Goal: Transaction & Acquisition: Purchase product/service

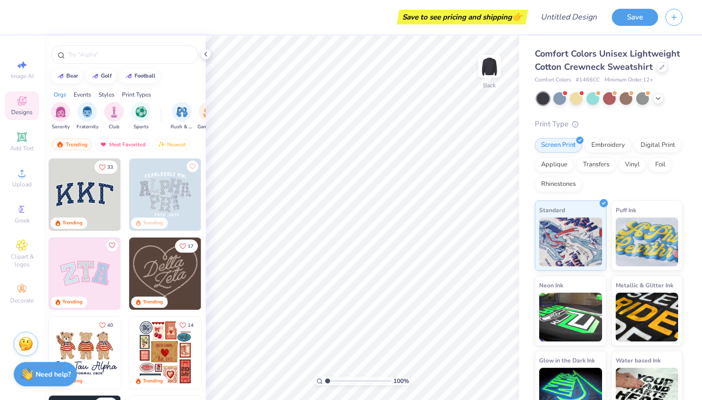
click at [124, 92] on div "Print Types" at bounding box center [136, 94] width 29 height 9
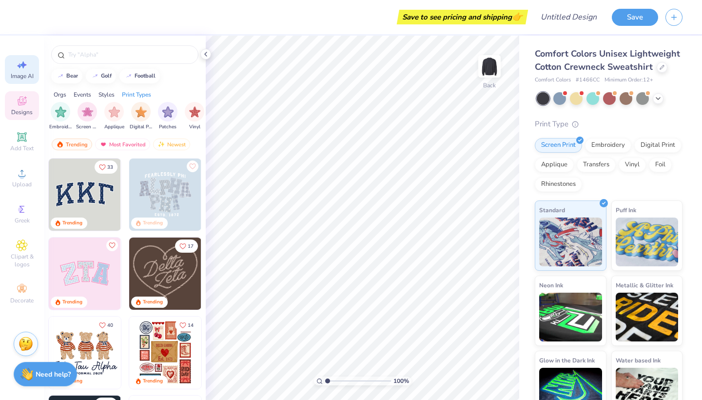
click at [21, 66] on icon at bounding box center [22, 65] width 12 height 12
select select "4"
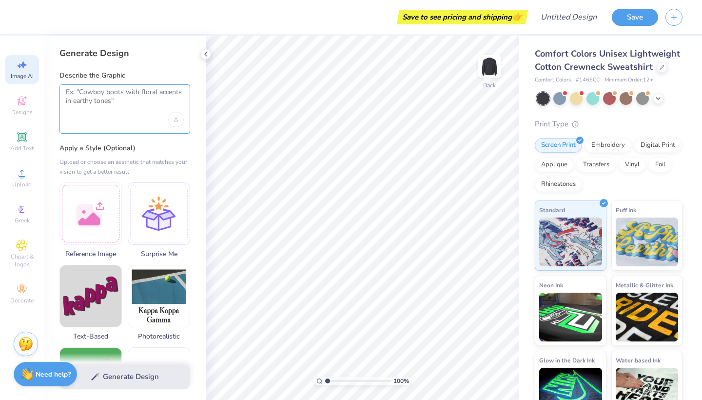
click at [94, 98] on textarea at bounding box center [125, 100] width 118 height 24
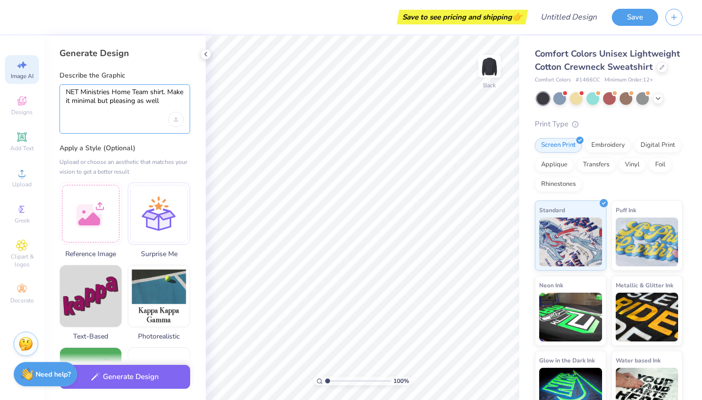
click at [166, 95] on textarea "NET Ministries Home Team shirt. Make it minimal but pleasing as well" at bounding box center [125, 100] width 118 height 24
click at [174, 119] on icon "Upload image" at bounding box center [176, 120] width 4 height 4
click at [180, 97] on textarea "NET Ministries Home Team shirt. Make it minimal but pleasing as well" at bounding box center [125, 100] width 118 height 24
type textarea "NET Ministries Home Team shirt. Make it minimal but pleasing as well"
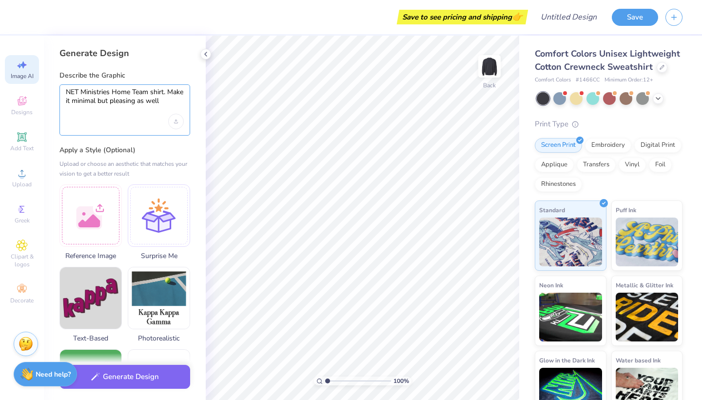
click at [133, 103] on textarea "NET Ministries Home Team shirt. Make it minimal but pleasing as well" at bounding box center [125, 101] width 118 height 26
click at [182, 101] on textarea "NET Ministries Home Team shirt. Make it minimal but pleasing as well" at bounding box center [125, 101] width 118 height 26
drag, startPoint x: 181, startPoint y: 100, endPoint x: 52, endPoint y: 87, distance: 129.5
click at [54, 87] on div "Generate Design Describe the Graphic NET Ministries Home Team shirt. Make it mi…" at bounding box center [125, 218] width 162 height 364
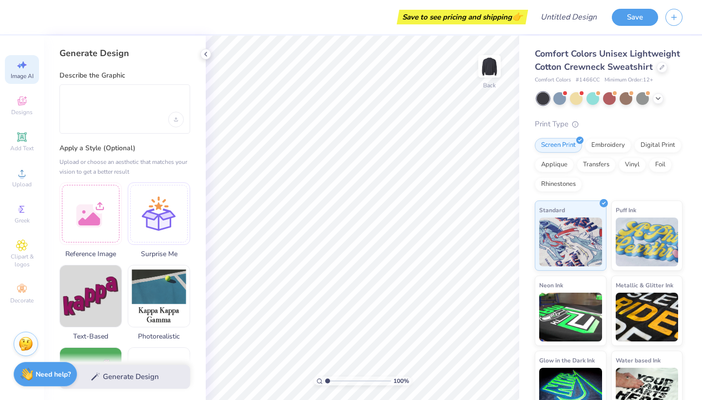
click at [134, 127] on div at bounding box center [125, 108] width 131 height 49
click at [133, 142] on div "Generate Design Describe the Graphic Apply a Style (Optional) Upload or choose …" at bounding box center [125, 218] width 162 height 364
click at [173, 123] on div "Upload image" at bounding box center [176, 120] width 16 height 16
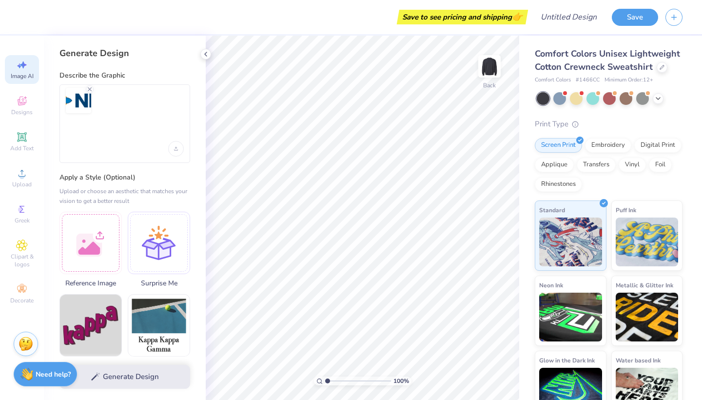
click at [129, 101] on div at bounding box center [125, 100] width 118 height 25
click at [114, 102] on div at bounding box center [125, 100] width 118 height 25
click at [97, 116] on div at bounding box center [125, 123] width 131 height 79
click at [73, 117] on div at bounding box center [125, 123] width 131 height 79
click at [76, 120] on textarea at bounding box center [125, 129] width 118 height 24
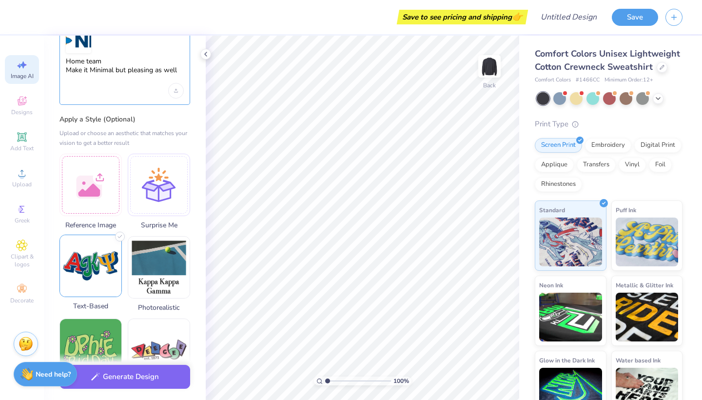
scroll to position [22, 0]
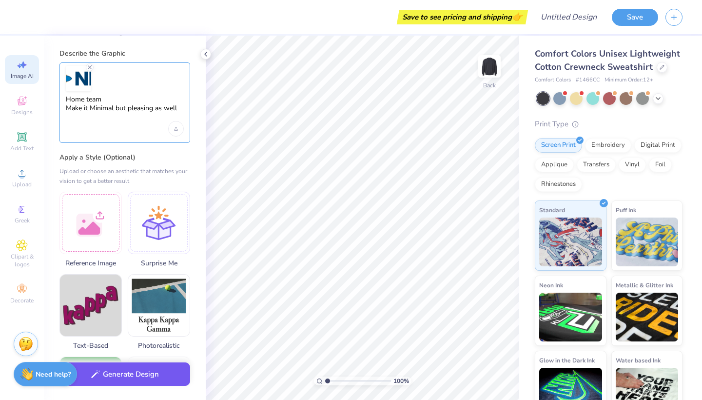
type textarea "Home team Make it Minimal but pleasing as well"
click at [119, 385] on button "Generate Design" at bounding box center [125, 374] width 131 height 24
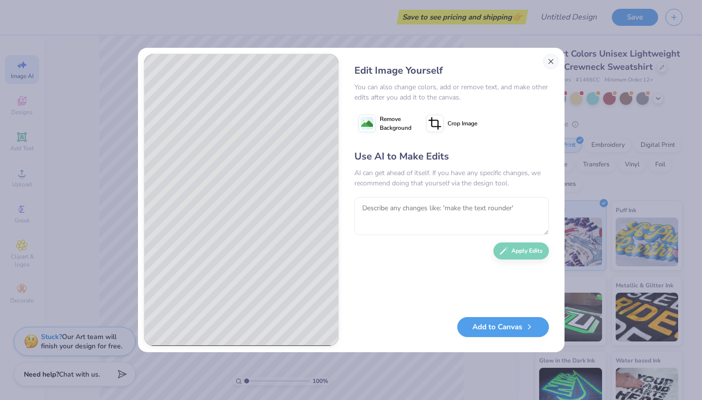
click at [553, 65] on button "Close" at bounding box center [551, 62] width 16 height 16
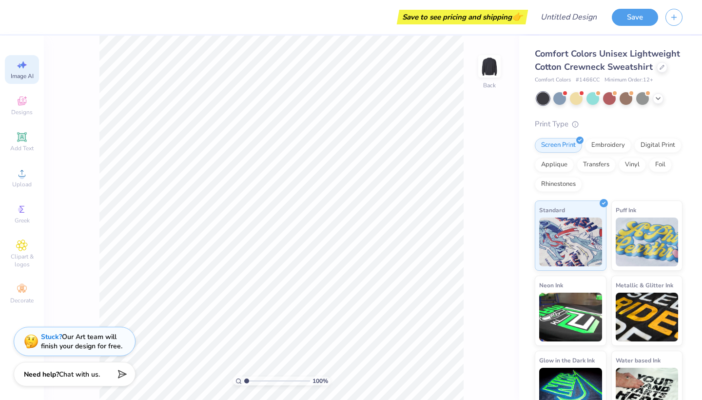
click at [25, 79] on span "Image AI" at bounding box center [22, 76] width 23 height 8
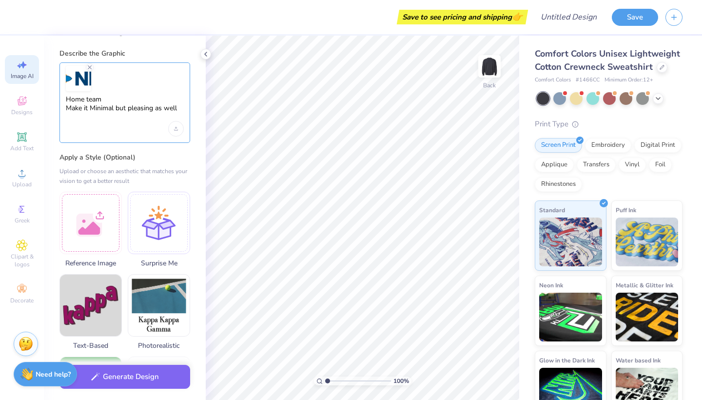
click at [140, 110] on textarea "Home team Make it Minimal but pleasing as well" at bounding box center [125, 108] width 118 height 26
drag, startPoint x: 177, startPoint y: 109, endPoint x: 55, endPoint y: 98, distance: 123.0
click at [55, 98] on div "Generate Design Describe the Graphic Home team Make it Minimal but pleasing as …" at bounding box center [125, 218] width 162 height 364
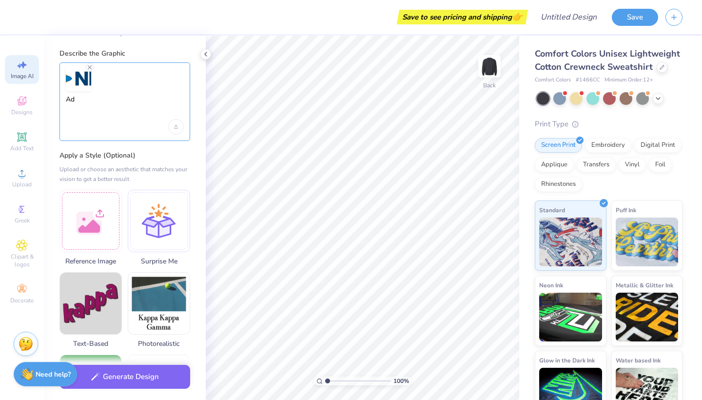
type textarea "A"
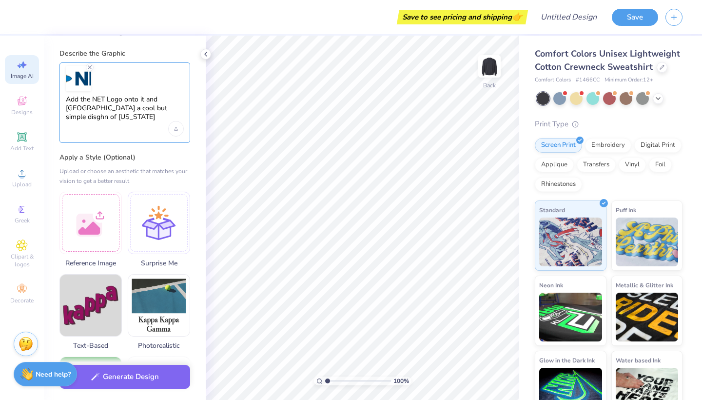
click at [126, 108] on textarea "Add the NET Logo onto it and [GEOGRAPHIC_DATA] a cool but simple disghn of [US_…" at bounding box center [125, 108] width 118 height 26
drag, startPoint x: 138, startPoint y: 111, endPoint x: 119, endPoint y: 110, distance: 18.6
click at [119, 110] on textarea "Add the NET Logo onto it and [GEOGRAPHIC_DATA] a cool but simple disghn of [US_…" at bounding box center [125, 108] width 118 height 26
click at [150, 110] on textarea "Add the NET Logo onto it and Crete a cool but simple/minimnal of [US_STATE]" at bounding box center [125, 108] width 118 height 26
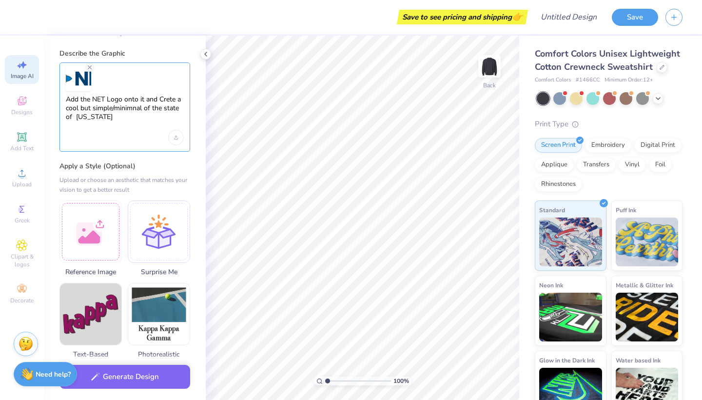
click at [154, 117] on textarea "Add the NET Logo onto it and Crete a cool but simple/minimnal of the state of […" at bounding box center [125, 112] width 118 height 35
click at [134, 113] on textarea "Add the NET Logo onto it and Crete a cool but simple/minimnal of the state of […" at bounding box center [125, 112] width 118 height 35
click at [116, 111] on textarea "Add the NET Logo onto it and Crete a cool but simple/minimnal of the state of […" at bounding box center [125, 112] width 118 height 35
click at [116, 120] on textarea "Add the NET Logo onto it and Crete a cool but simple/ minimnal of the state of …" at bounding box center [125, 112] width 118 height 35
click at [112, 108] on textarea "Add the NET Logo onto it and Crete a cool but simple/ minimnal of the state of …" at bounding box center [125, 112] width 118 height 35
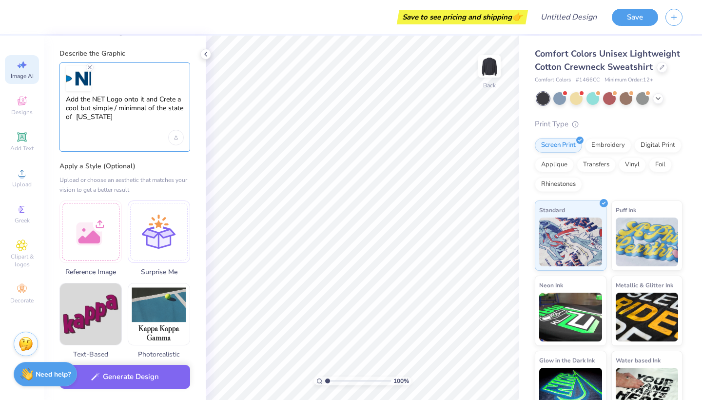
click at [78, 118] on textarea "Add the NET Logo onto it and Crete a cool but simple / minimnal of the state of…" at bounding box center [125, 112] width 118 height 35
click at [115, 119] on textarea "Add the NET Logo onto it and Crete a cool but simple / minimnal of the state of…" at bounding box center [125, 112] width 118 height 35
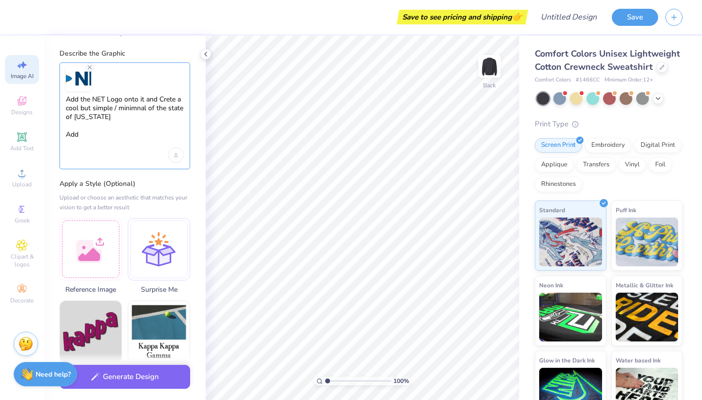
click at [143, 101] on textarea "Add the NET Logo onto it and Crete a cool but simple / minimnal of the state of…" at bounding box center [125, 121] width 118 height 53
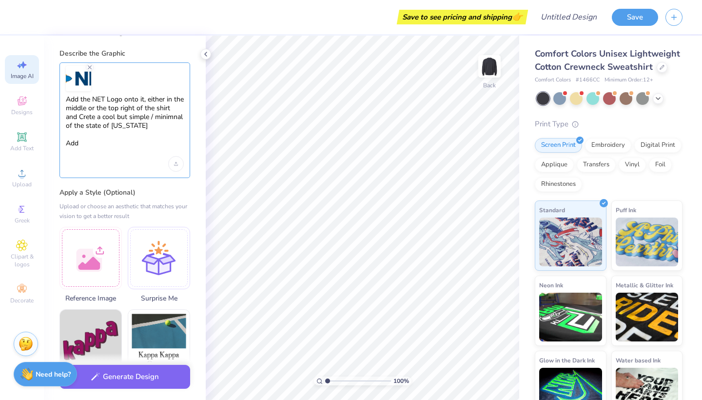
click at [145, 131] on textarea "Add the NET Logo onto it, either in the middle or the top right of the shirt an…" at bounding box center [125, 125] width 118 height 61
click at [83, 119] on textarea "Add the NET Logo onto it, either in the middle or the top right of the shirt an…" at bounding box center [125, 125] width 118 height 61
click at [84, 138] on textarea "Add the NET Logo onto it, either in the middle or the top right of the shirt an…" at bounding box center [125, 125] width 118 height 61
click at [106, 146] on textarea "Add the NET Logo onto it, either in the middle or the top right of the shirt an…" at bounding box center [125, 125] width 118 height 61
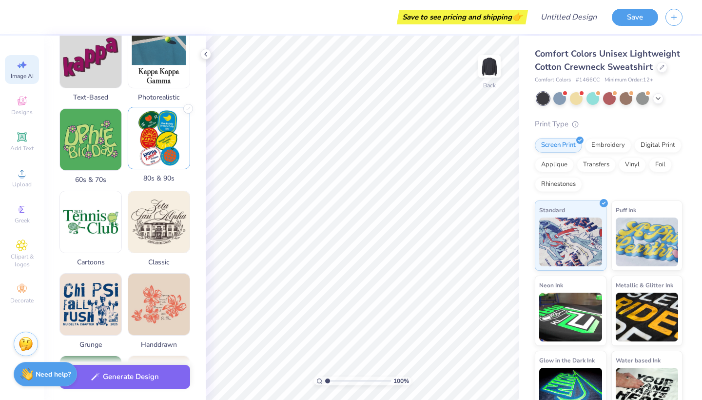
scroll to position [307, 0]
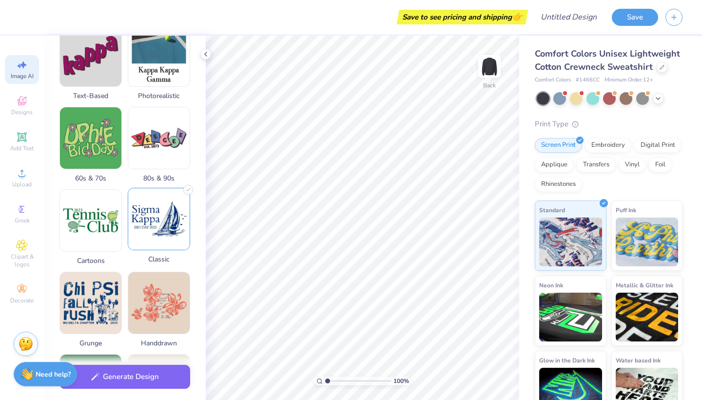
type textarea "Add the NET Logo onto it, either in the middle or the top right of the shirt an…"
click at [164, 222] on img at bounding box center [158, 218] width 61 height 61
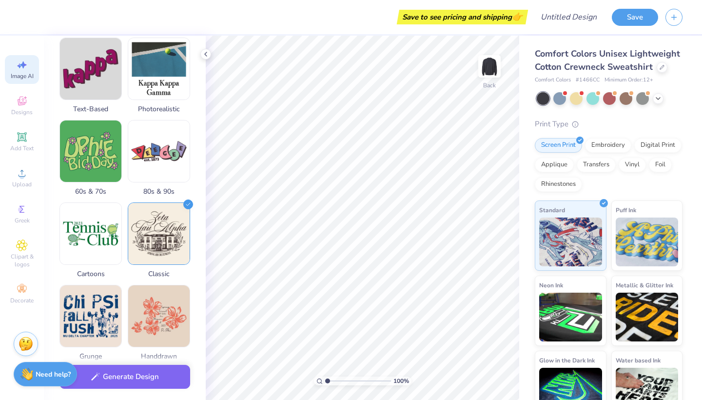
scroll to position [295, 0]
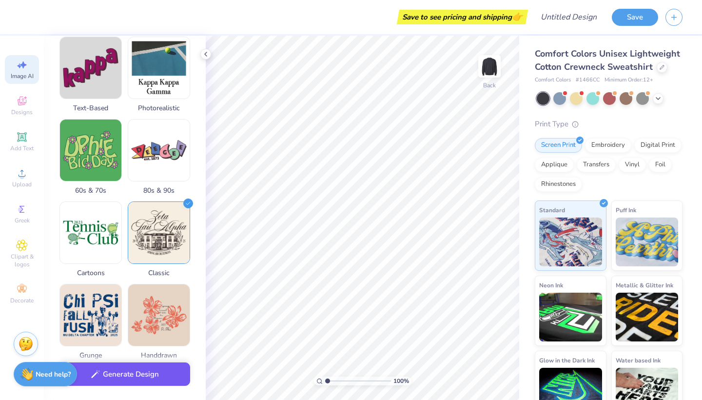
click at [134, 378] on button "Generate Design" at bounding box center [125, 374] width 131 height 24
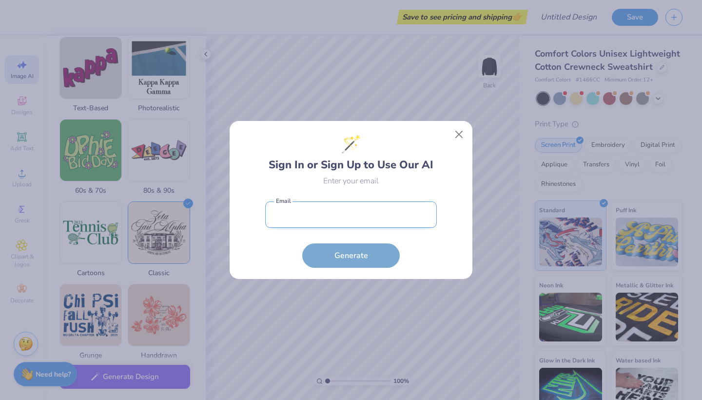
click at [331, 210] on input "email" at bounding box center [351, 214] width 172 height 27
type input "n"
type input "[EMAIL_ADDRESS][DOMAIN_NAME]"
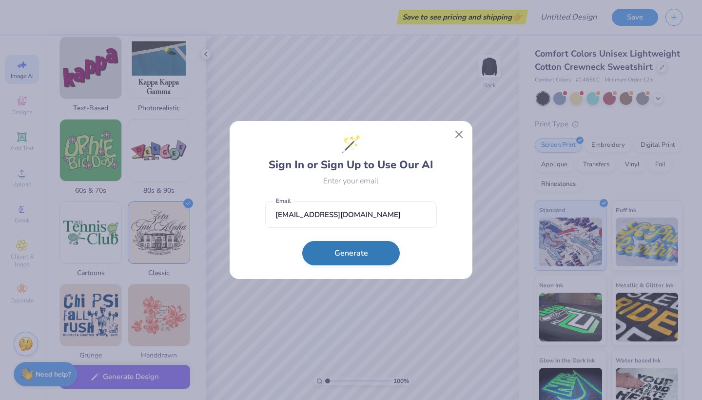
click at [348, 259] on button "Generate" at bounding box center [351, 253] width 98 height 24
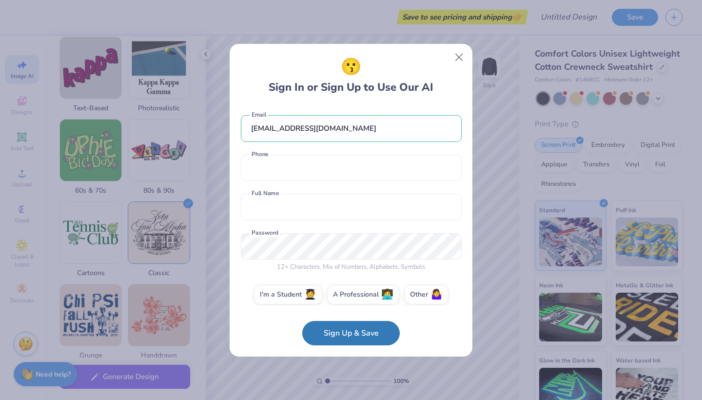
scroll to position [0, 0]
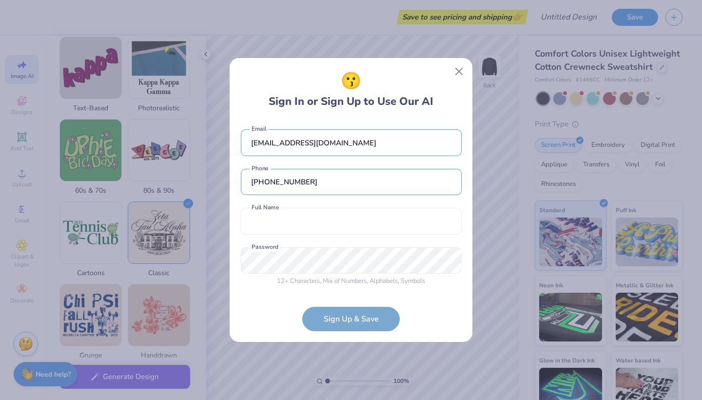
type input "[PHONE_NUMBER]"
click at [340, 235] on div "[EMAIL_ADDRESS][DOMAIN_NAME] Email [PHONE_NUMBER] Phone Full Name is a required…" at bounding box center [351, 206] width 221 height 172
type input "[PERSON_NAME]"
click at [339, 264] on div "12 + Characters , Mix of Numbers , Alphabets , Symbols Password is a required f…" at bounding box center [351, 266] width 221 height 39
click at [362, 325] on form "[EMAIL_ADDRESS][DOMAIN_NAME] Email [PHONE_NUMBER] Phone [PERSON_NAME] Full Name…" at bounding box center [351, 226] width 221 height 212
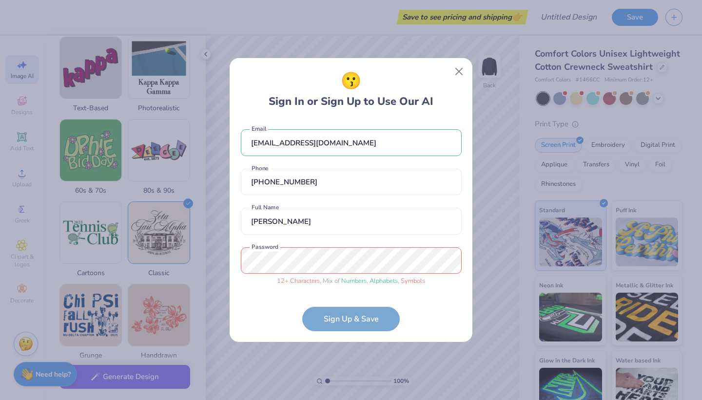
click at [236, 254] on div "😗 Sign In or Sign Up to Use Our AI [EMAIL_ADDRESS][DOMAIN_NAME] Email [PHONE_NU…" at bounding box center [351, 200] width 243 height 284
click at [247, 245] on div "[EMAIL_ADDRESS][DOMAIN_NAME] Email [PHONE_NUMBER] Phone [PERSON_NAME] Full Name…" at bounding box center [351, 206] width 221 height 172
click at [231, 248] on div "😗 Sign In or Sign Up to Use Our AI [EMAIL_ADDRESS][DOMAIN_NAME] Email [PHONE_NU…" at bounding box center [351, 200] width 243 height 284
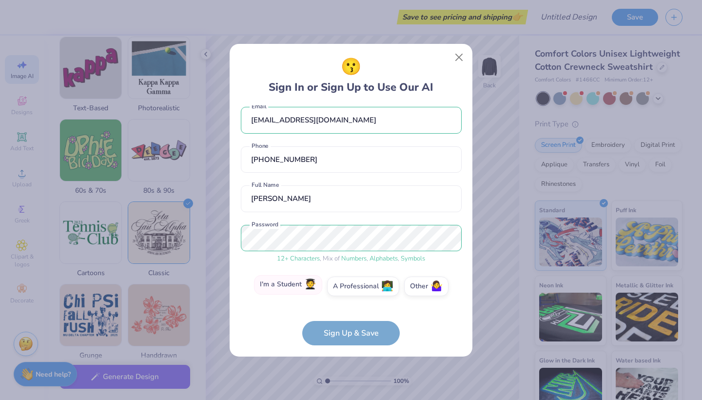
click at [297, 282] on label "I'm a Student 🧑‍🎓" at bounding box center [288, 285] width 68 height 20
click at [348, 294] on input "I'm a Student 🧑‍🎓" at bounding box center [351, 297] width 6 height 6
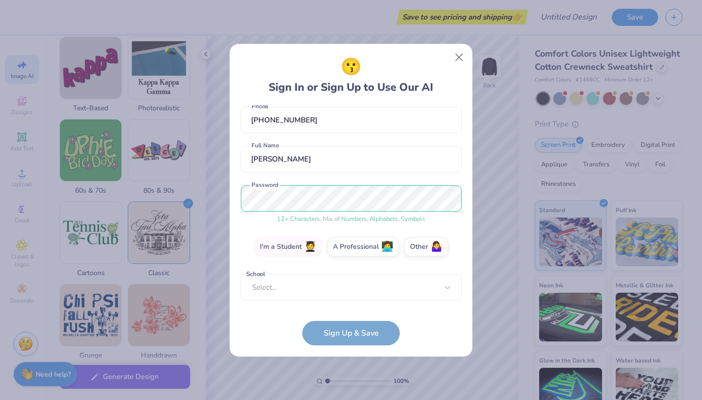
scroll to position [42, 0]
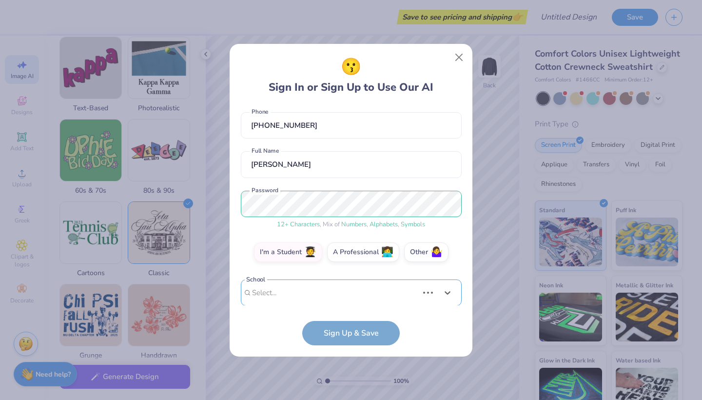
click at [353, 296] on div "Use Up and Down to choose options, press Enter to select the currently focused …" at bounding box center [351, 307] width 221 height 56
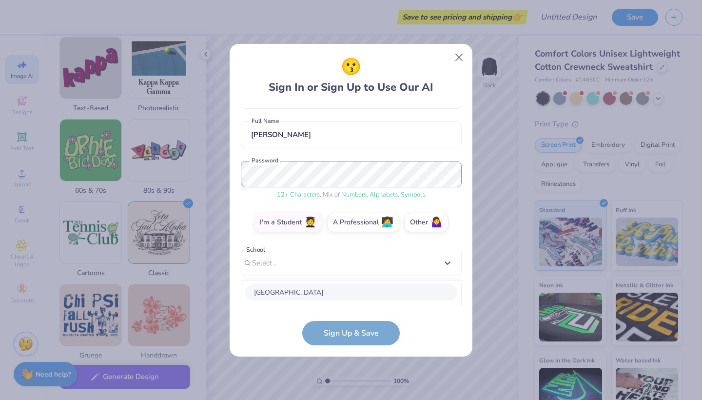
scroll to position [194, 0]
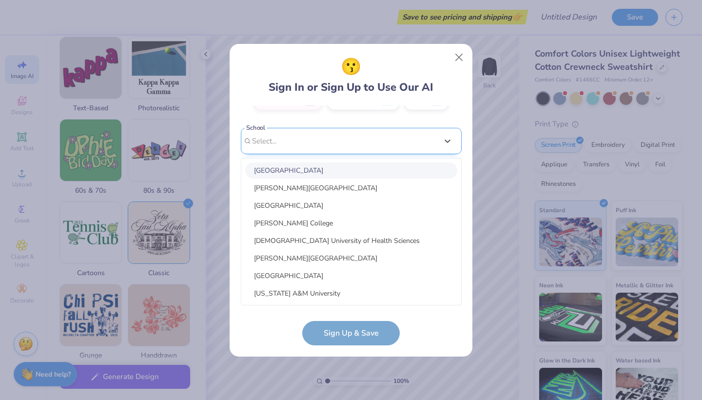
click at [457, 142] on div "[EMAIL_ADDRESS][DOMAIN_NAME] Email [PHONE_NUMBER] Phone [PERSON_NAME] Full Name…" at bounding box center [351, 205] width 221 height 200
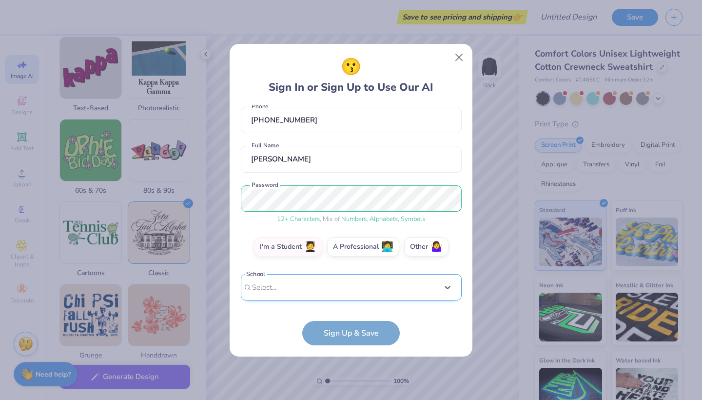
scroll to position [48, 0]
click at [431, 244] on span "🤷‍♀️" at bounding box center [437, 245] width 12 height 11
click at [355, 294] on input "Other 🤷‍♀️" at bounding box center [351, 297] width 6 height 6
click at [350, 338] on form "[EMAIL_ADDRESS][DOMAIN_NAME] Email [PHONE_NUMBER] Phone [PERSON_NAME] Full Name…" at bounding box center [351, 225] width 221 height 240
click at [301, 246] on label "I'm a Student 🧑‍🎓" at bounding box center [288, 246] width 68 height 20
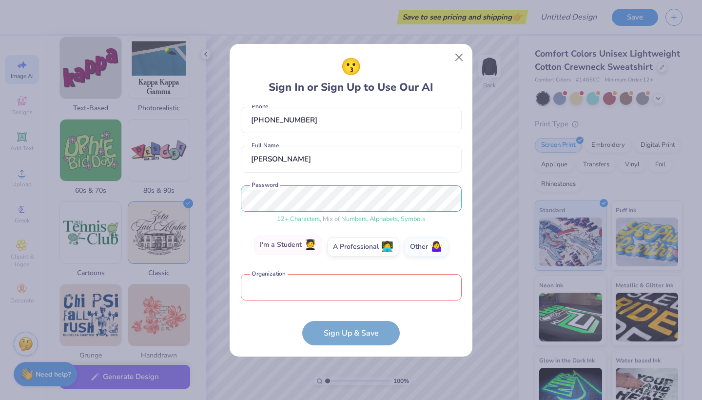
click at [348, 294] on input "I'm a Student 🧑‍🎓" at bounding box center [351, 297] width 6 height 6
click at [306, 289] on div "option focused, 1 of 30. 30 results available. Use Up and Down to choose option…" at bounding box center [351, 363] width 221 height 178
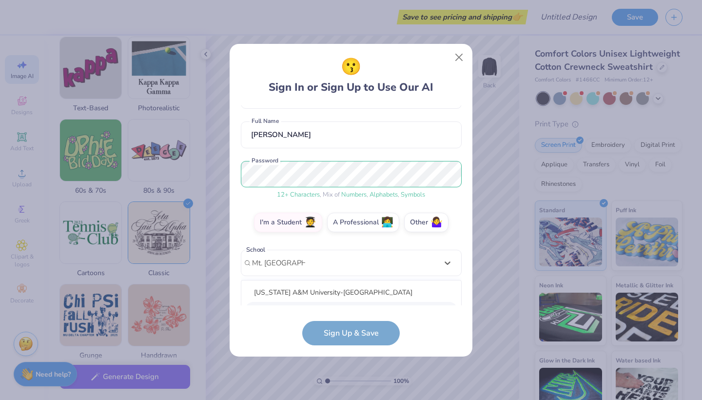
scroll to position [194, 0]
type input "Mt. [GEOGRAPHIC_DATA]"
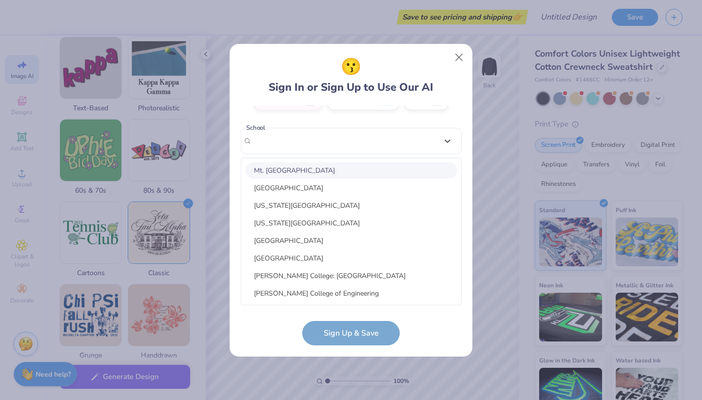
scroll to position [48, 0]
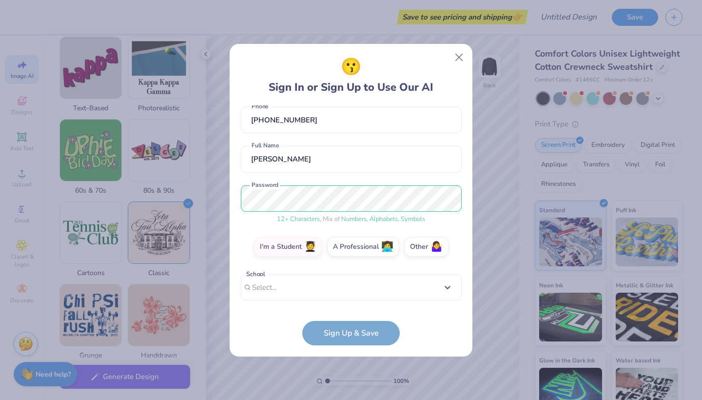
drag, startPoint x: 342, startPoint y: 140, endPoint x: 303, endPoint y: 140, distance: 38.5
click at [303, 140] on div "[EMAIL_ADDRESS][DOMAIN_NAME] Email [PHONE_NUMBER] Phone [PERSON_NAME] Full Name…" at bounding box center [351, 205] width 221 height 200
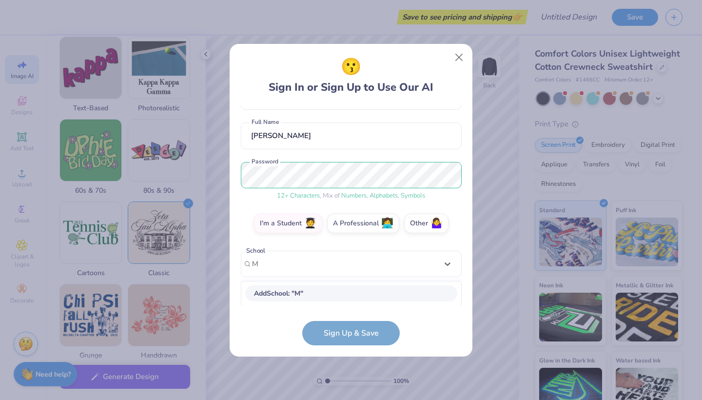
scroll to position [71, 0]
type input "Mt. Sac"
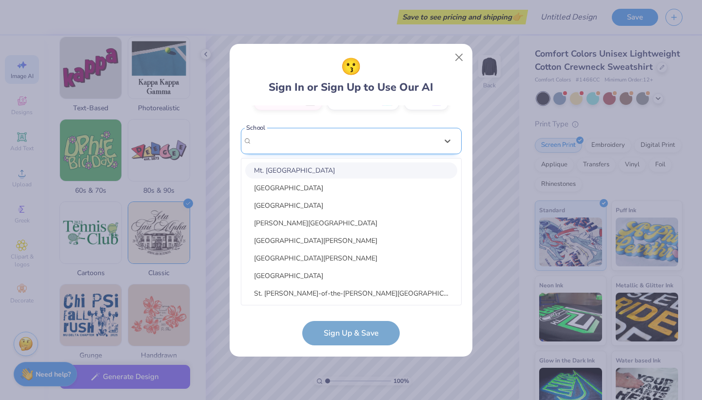
scroll to position [48, 0]
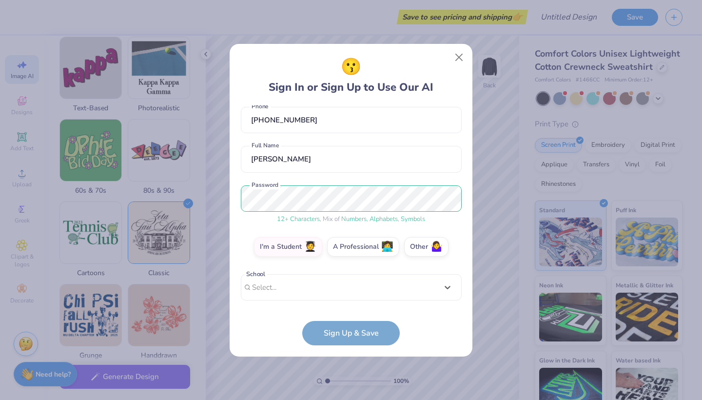
drag, startPoint x: 319, startPoint y: 137, endPoint x: 276, endPoint y: 137, distance: 42.9
click at [277, 137] on div "[EMAIL_ADDRESS][DOMAIN_NAME] Email [PHONE_NUMBER] Phone [PERSON_NAME] Full Name…" at bounding box center [351, 205] width 221 height 200
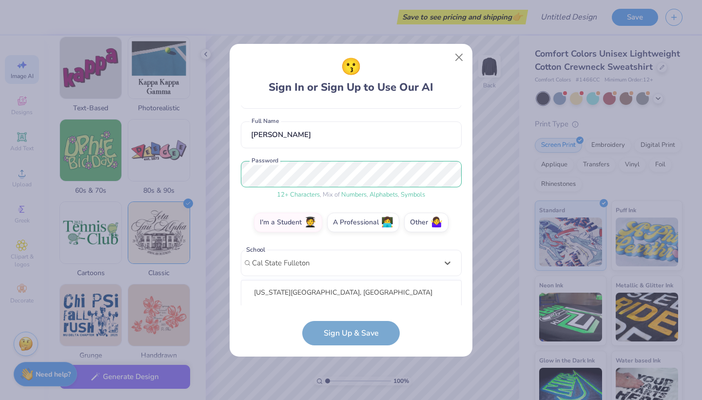
scroll to position [194, 0]
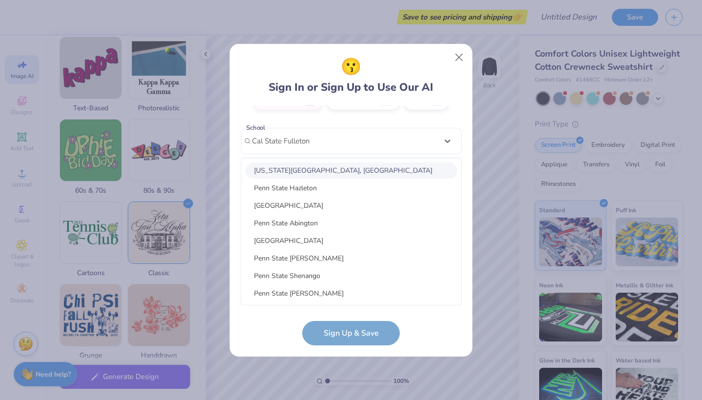
click at [354, 173] on div "[US_STATE][GEOGRAPHIC_DATA], [GEOGRAPHIC_DATA]" at bounding box center [351, 170] width 212 height 16
type input "Cal State Fulleton"
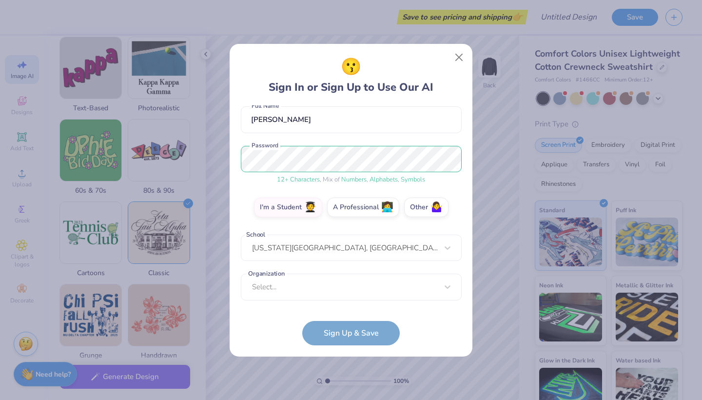
scroll to position [87, 0]
click at [342, 299] on div "[EMAIL_ADDRESS][DOMAIN_NAME] Email [PHONE_NUMBER] Phone [PERSON_NAME] Full Name…" at bounding box center [351, 205] width 221 height 200
click at [426, 120] on div "[EMAIL_ADDRESS][DOMAIN_NAME] Email [PHONE_NUMBER] Phone [PERSON_NAME] Full Name…" at bounding box center [351, 205] width 221 height 200
click at [204, 140] on div "😗 Sign In or Sign Up to Use Our AI [EMAIL_ADDRESS][DOMAIN_NAME] Email [PHONE_NU…" at bounding box center [351, 200] width 702 height 400
click at [368, 253] on div "[US_STATE][GEOGRAPHIC_DATA], [GEOGRAPHIC_DATA]" at bounding box center [351, 248] width 221 height 27
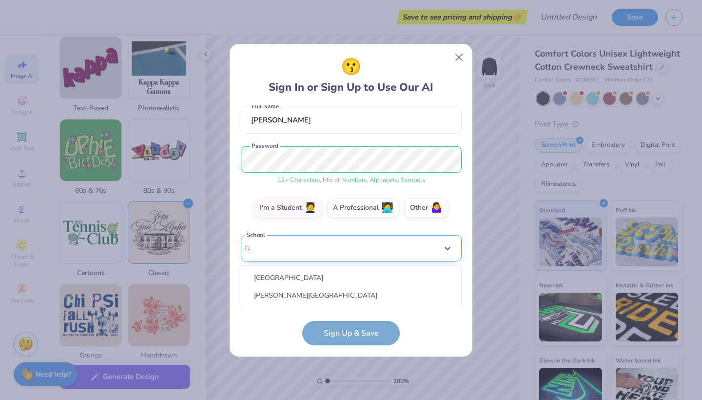
scroll to position [194, 0]
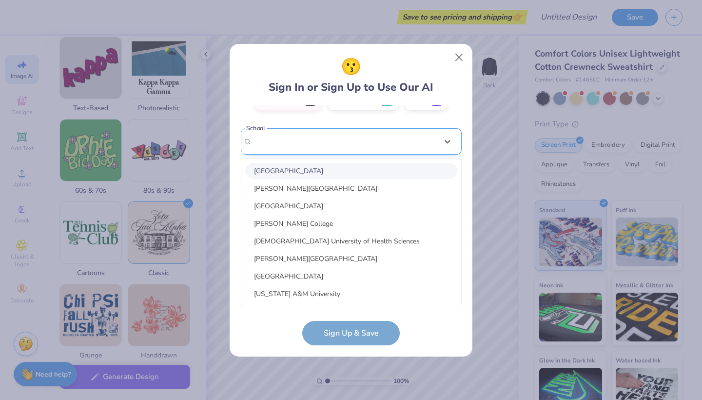
click at [416, 142] on div "[EMAIL_ADDRESS][DOMAIN_NAME] Email [PHONE_NUMBER] Phone [PERSON_NAME] Full Name…" at bounding box center [351, 205] width 221 height 200
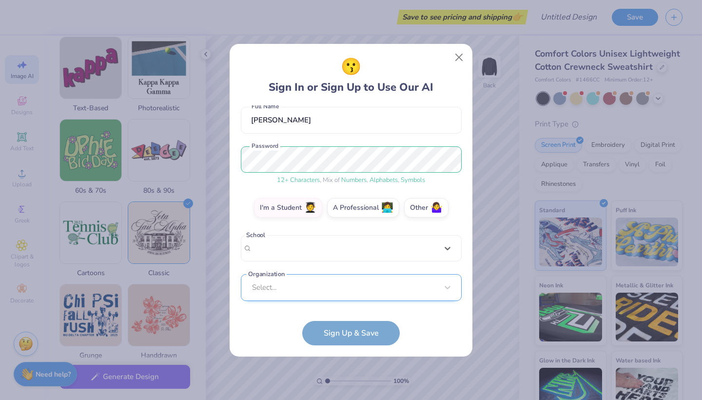
click at [414, 281] on div "Select..." at bounding box center [351, 287] width 221 height 27
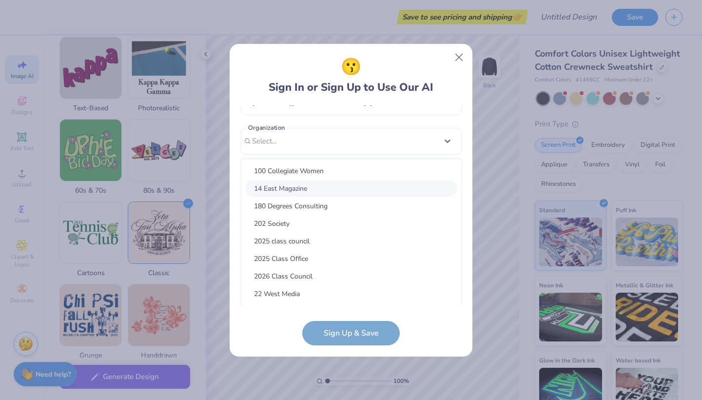
scroll to position [0, 0]
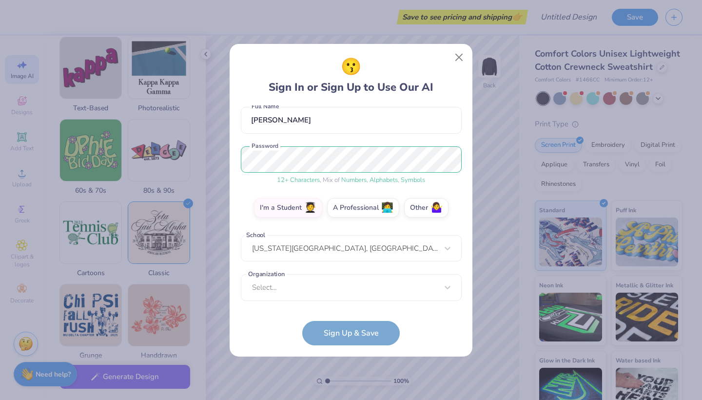
click at [497, 167] on div "😗 Sign In or Sign Up to Use Our AI [EMAIL_ADDRESS][DOMAIN_NAME] Email [PHONE_NU…" at bounding box center [351, 200] width 702 height 400
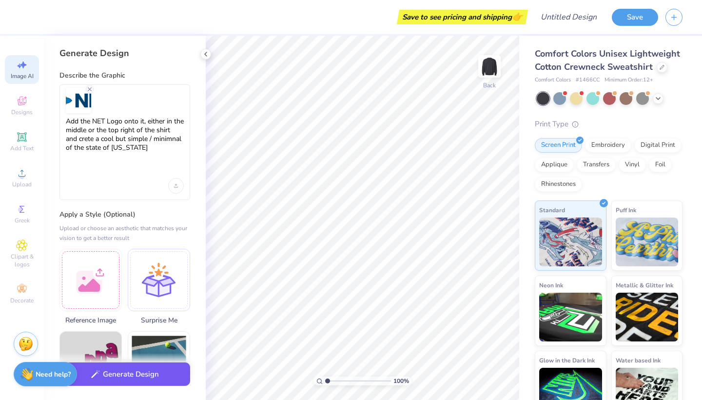
click at [124, 378] on button "Generate Design" at bounding box center [125, 374] width 131 height 24
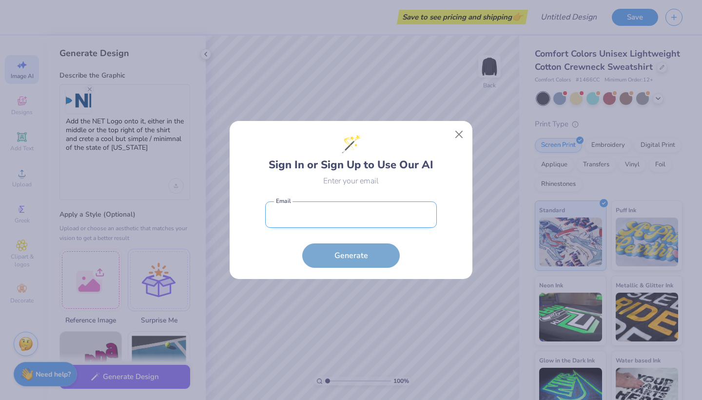
click at [333, 218] on input "email" at bounding box center [351, 214] width 172 height 27
type input "[EMAIL_ADDRESS][DOMAIN_NAME]"
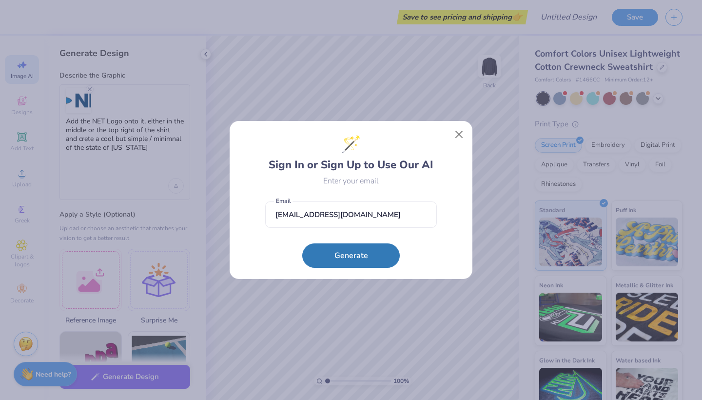
click at [341, 269] on div "🪄 Sign In or Sign Up to Use Our AI Enter your email [EMAIL_ADDRESS][DOMAIN_NAME…" at bounding box center [351, 200] width 243 height 158
click at [344, 262] on button "Generate" at bounding box center [351, 253] width 98 height 24
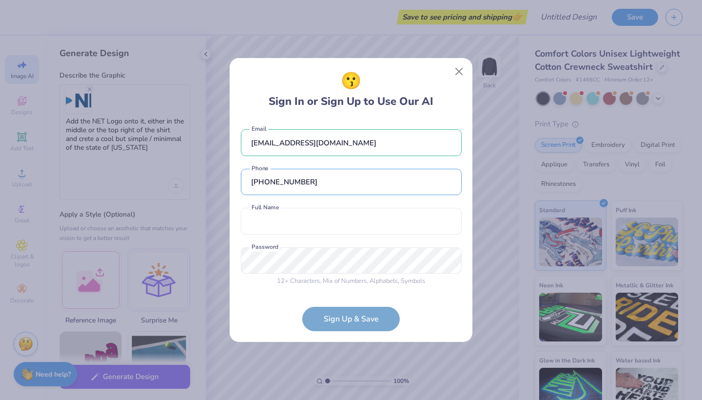
type input "[PHONE_NUMBER]"
click at [340, 235] on div "[EMAIL_ADDRESS][DOMAIN_NAME] Email [PHONE_NUMBER] Phone Full Name is a required…" at bounding box center [351, 206] width 221 height 172
type input "[PERSON_NAME]"
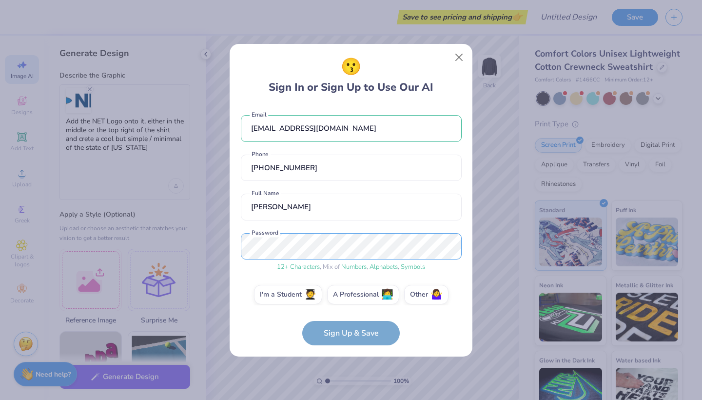
scroll to position [8, 0]
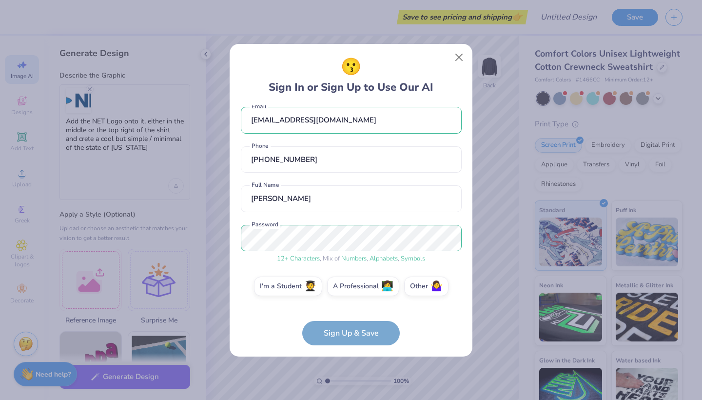
click at [351, 340] on form "[EMAIL_ADDRESS][DOMAIN_NAME] Email [PHONE_NUMBER] Phone [PERSON_NAME] Full Name…" at bounding box center [351, 225] width 221 height 240
click at [431, 284] on span "🤷‍♀️" at bounding box center [437, 284] width 12 height 11
click at [355, 294] on input "Other 🤷‍♀️" at bounding box center [351, 297] width 6 height 6
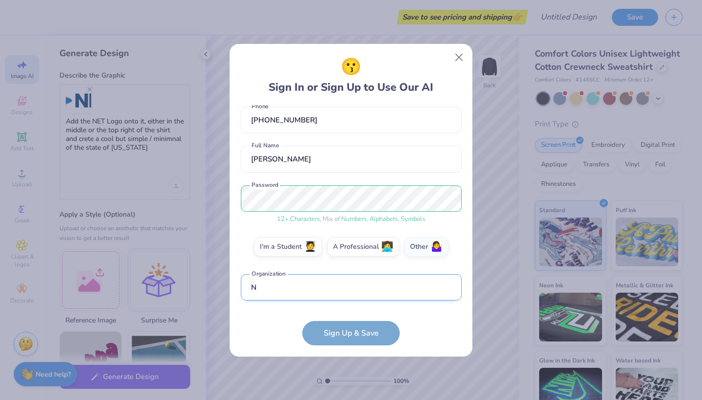
scroll to position [106, 0]
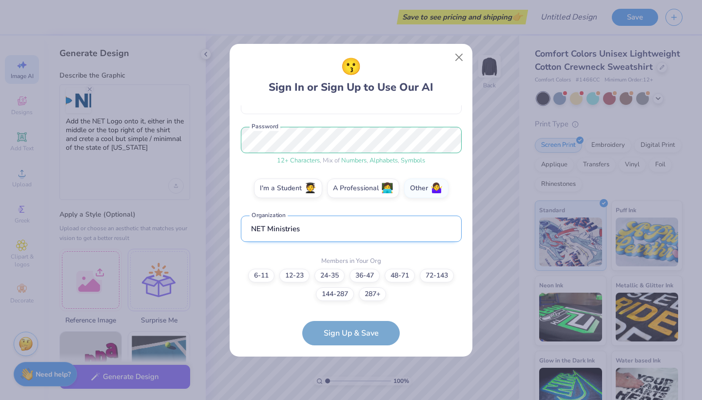
drag, startPoint x: 322, startPoint y: 234, endPoint x: 279, endPoint y: 229, distance: 44.2
click at [279, 229] on input "NET Ministries" at bounding box center [351, 229] width 221 height 27
type input "NET Ministries"
click at [344, 297] on label "144-287" at bounding box center [335, 293] width 38 height 14
click at [348, 388] on input "144-287" at bounding box center [351, 391] width 6 height 6
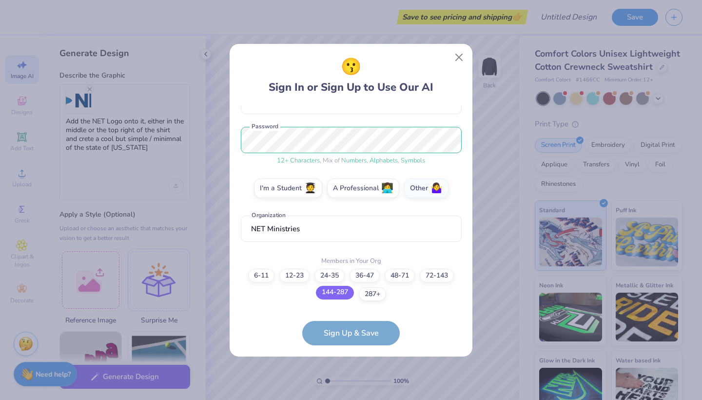
scroll to position [145, 0]
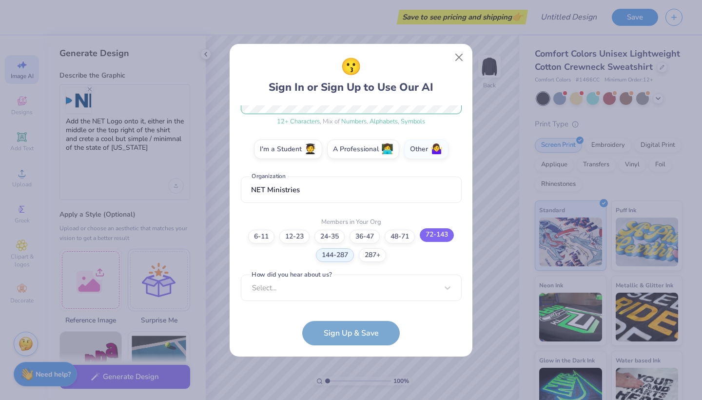
click at [442, 231] on label "72-143" at bounding box center [437, 235] width 34 height 14
click at [355, 388] on input "72-143" at bounding box center [351, 391] width 6 height 6
click at [445, 238] on label "72-143" at bounding box center [437, 235] width 34 height 14
click at [355, 388] on input "72-143" at bounding box center [351, 391] width 6 height 6
click at [408, 281] on div "Select..." at bounding box center [351, 288] width 221 height 27
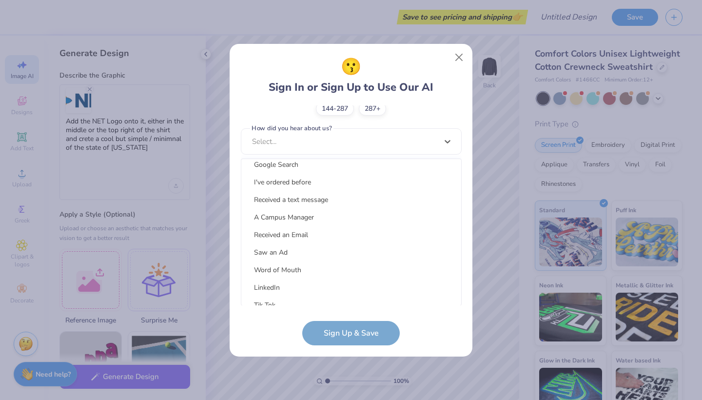
scroll to position [0, 0]
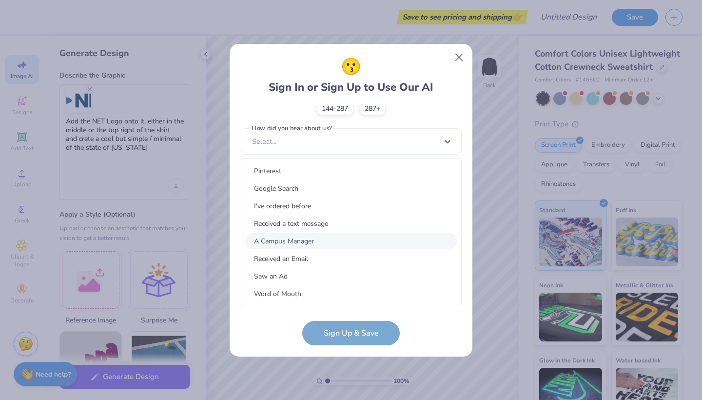
click at [343, 242] on div "A Campus Manager" at bounding box center [351, 241] width 212 height 16
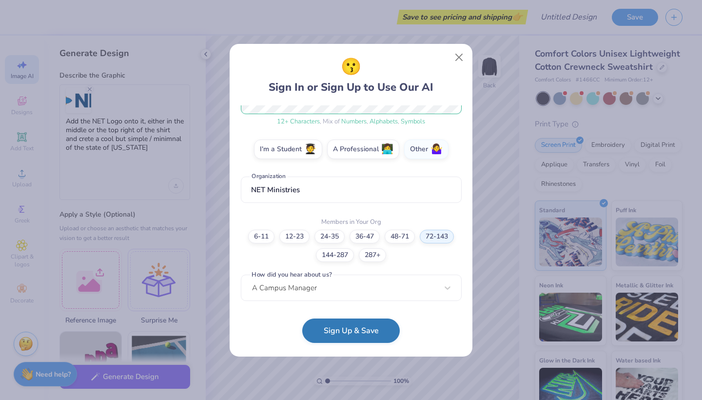
click at [373, 340] on button "Sign Up & Save" at bounding box center [351, 331] width 98 height 24
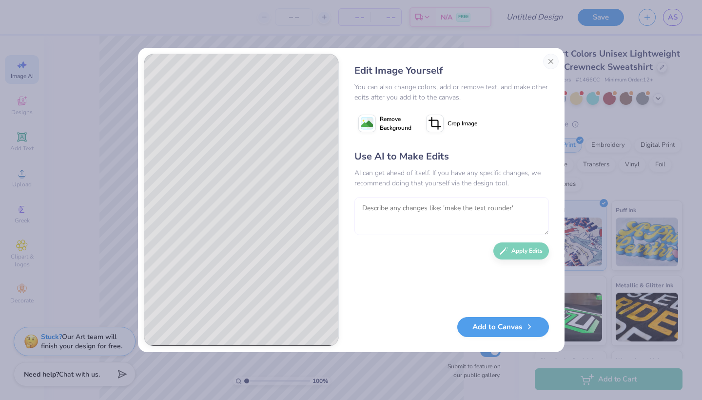
click at [398, 215] on textarea at bounding box center [452, 216] width 195 height 38
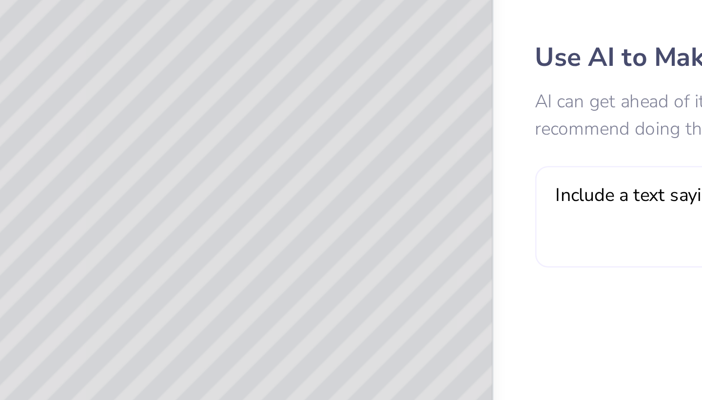
type textarea "Include a text saying"
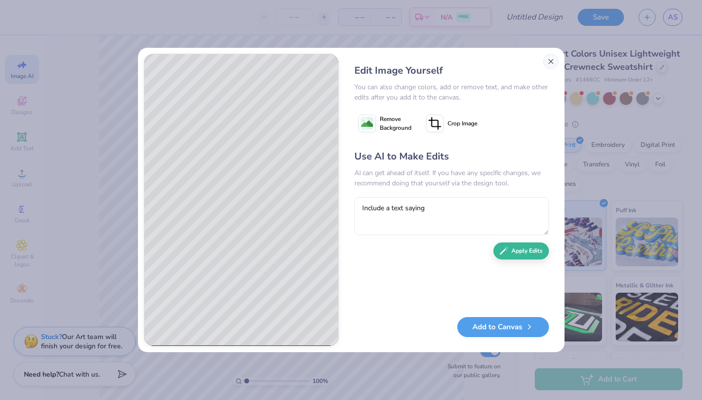
click at [551, 62] on button "Close" at bounding box center [551, 62] width 16 height 16
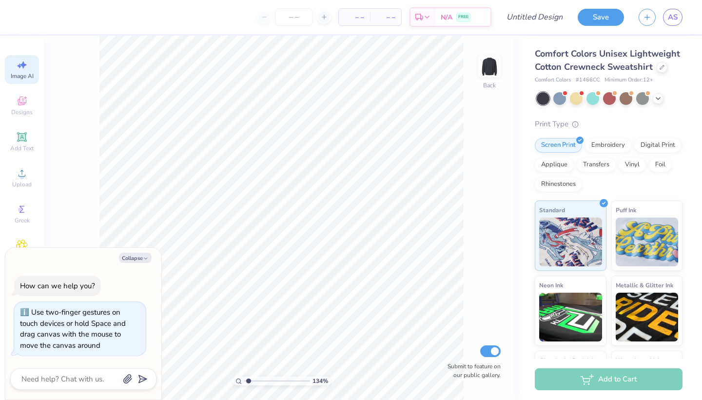
type input "2.53"
type textarea "x"
type input "2.9"
type textarea "x"
drag, startPoint x: 246, startPoint y: 380, endPoint x: 223, endPoint y: 383, distance: 22.6
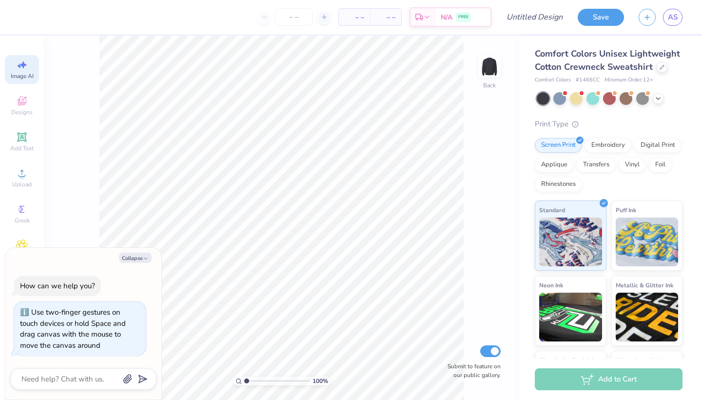
type input "1"
click at [223, 383] on div "100 %" at bounding box center [282, 218] width 364 height 364
click at [559, 100] on div at bounding box center [560, 97] width 13 height 13
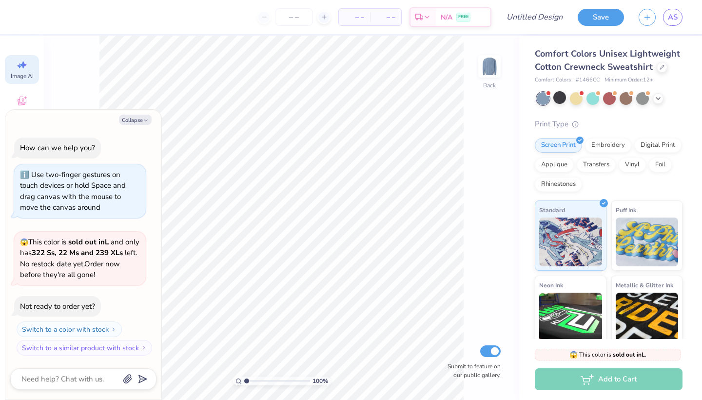
scroll to position [131, 0]
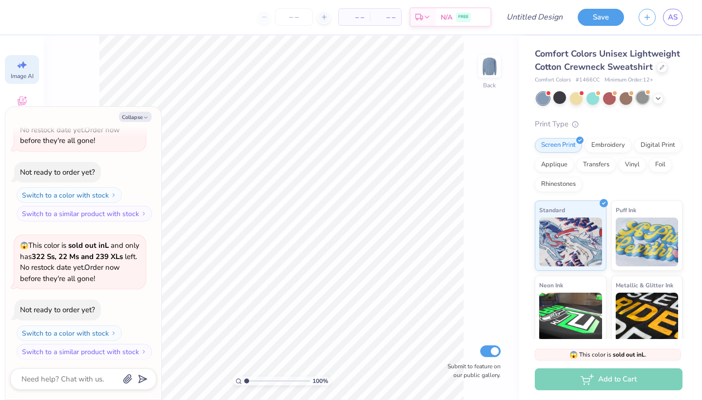
click at [640, 100] on div at bounding box center [643, 97] width 13 height 13
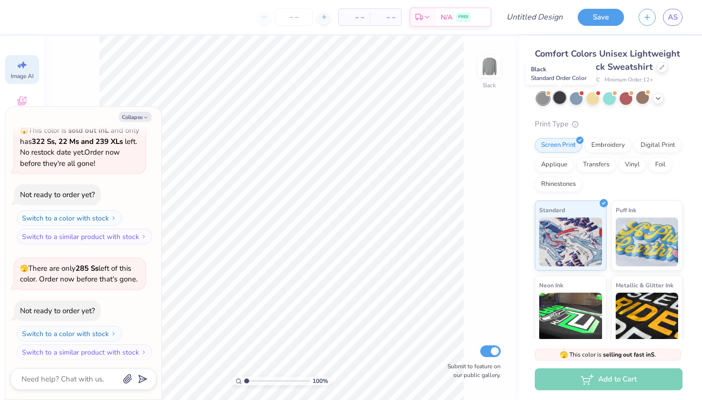
click at [559, 101] on div at bounding box center [560, 97] width 13 height 13
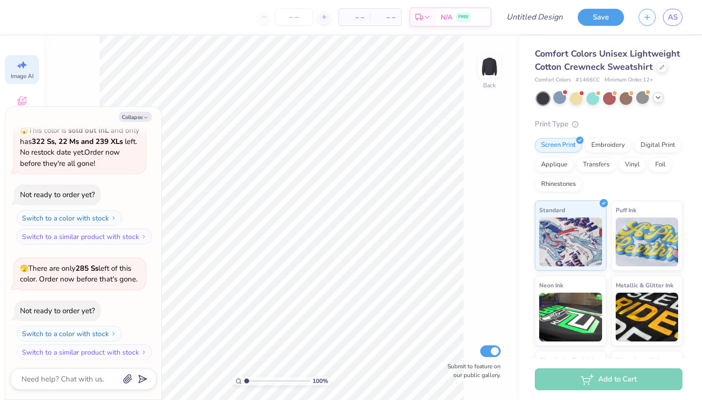
click at [661, 100] on icon at bounding box center [659, 98] width 8 height 8
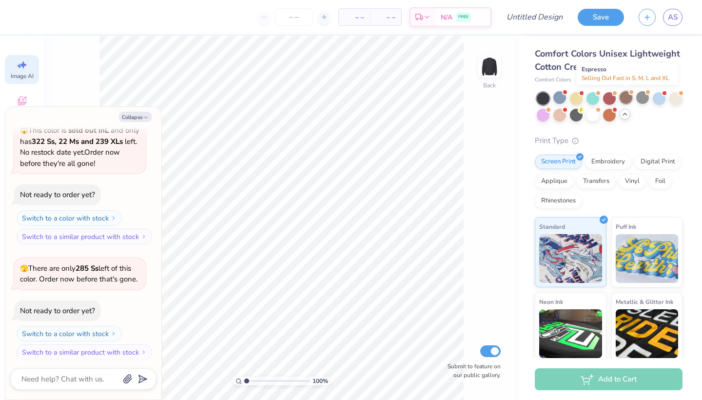
click at [624, 100] on div at bounding box center [626, 97] width 13 height 13
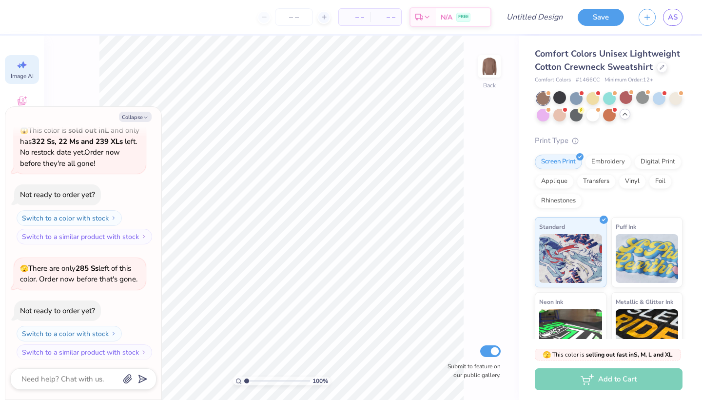
scroll to position [372, 0]
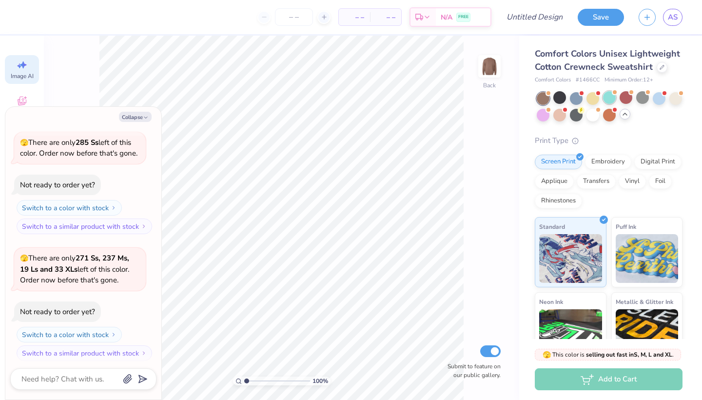
click at [608, 99] on div at bounding box center [609, 97] width 13 height 13
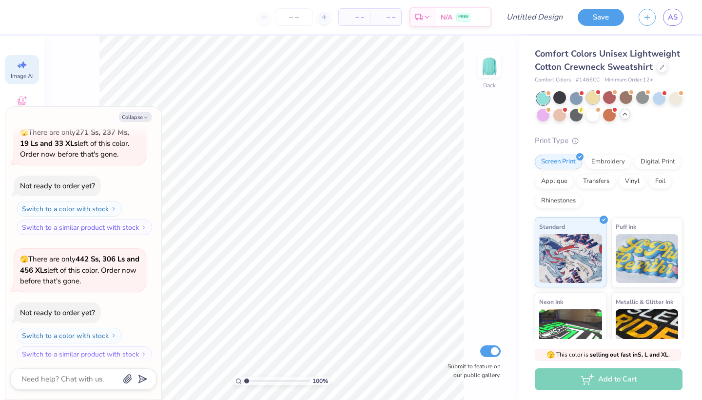
click at [589, 100] on div at bounding box center [593, 97] width 13 height 13
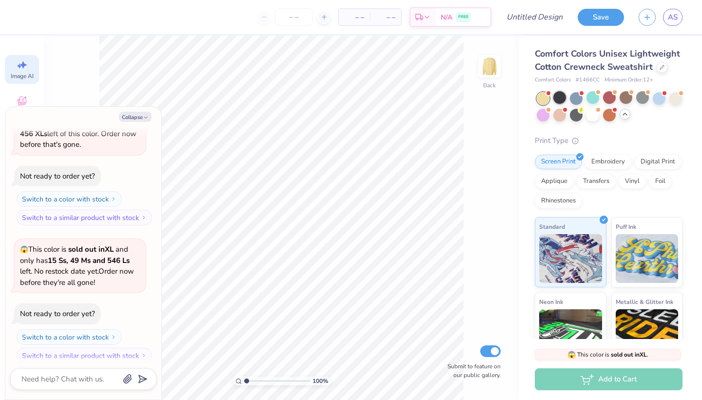
click at [555, 100] on div at bounding box center [560, 97] width 13 height 13
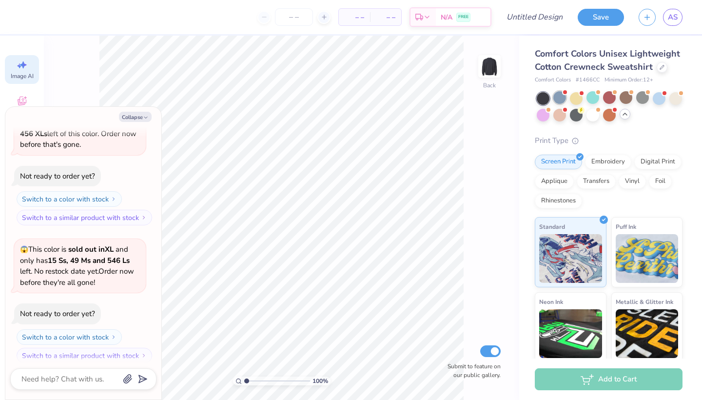
click at [559, 100] on div at bounding box center [560, 97] width 13 height 13
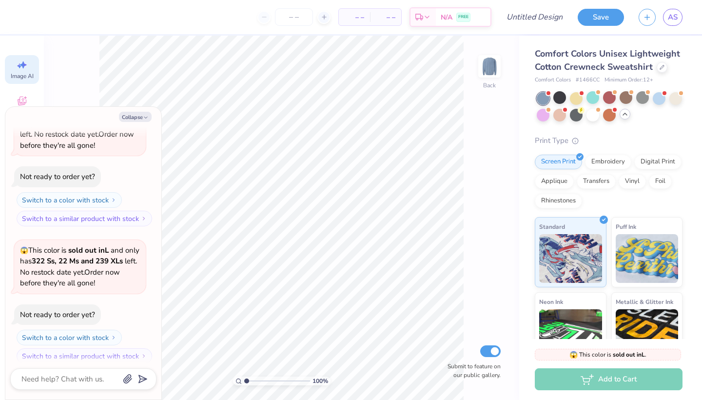
scroll to position [771, 0]
click at [59, 86] on div "100 % Back Submit to feature on our public gallery." at bounding box center [282, 218] width 476 height 364
click at [22, 100] on icon at bounding box center [22, 101] width 9 height 9
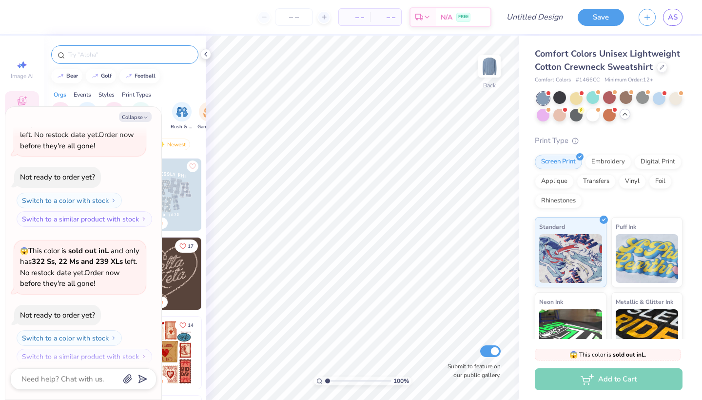
click at [135, 54] on input "text" at bounding box center [129, 55] width 125 height 10
click at [124, 116] on button "Collapse" at bounding box center [135, 117] width 33 height 10
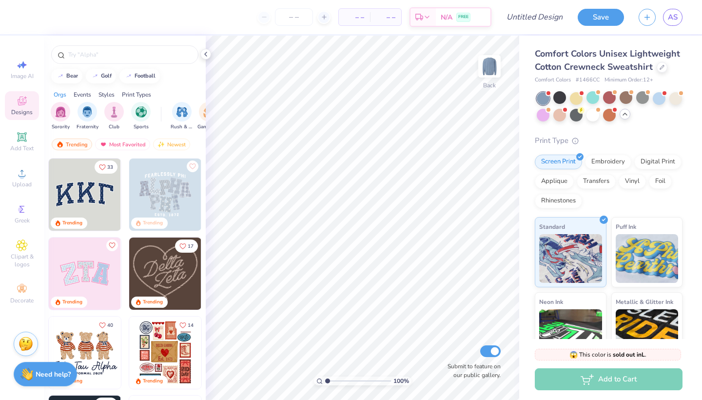
type textarea "x"
click at [25, 178] on icon at bounding box center [22, 173] width 12 height 12
click at [27, 180] on div "Upload" at bounding box center [22, 177] width 34 height 29
click at [23, 179] on div "Upload" at bounding box center [22, 177] width 34 height 29
click at [18, 172] on icon at bounding box center [22, 173] width 12 height 12
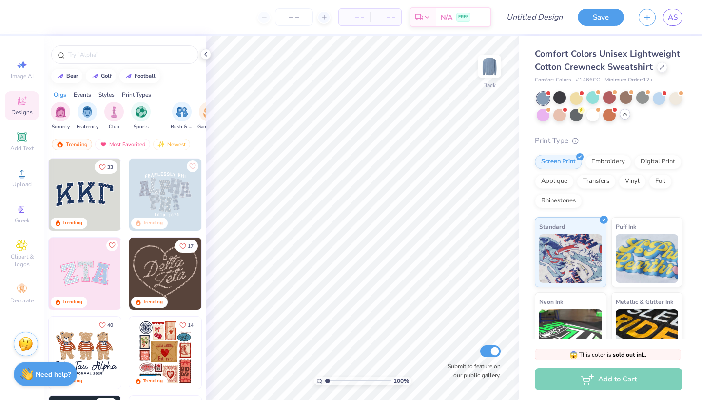
drag, startPoint x: 329, startPoint y: 383, endPoint x: 284, endPoint y: 380, distance: 44.5
type input "1"
click at [284, 380] on div "100 %" at bounding box center [362, 218] width 364 height 364
click at [26, 213] on icon at bounding box center [22, 209] width 12 height 12
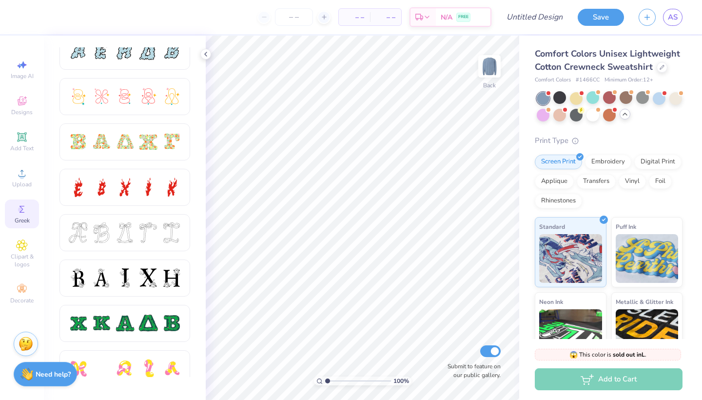
scroll to position [242, 0]
click at [17, 290] on icon at bounding box center [22, 289] width 12 height 12
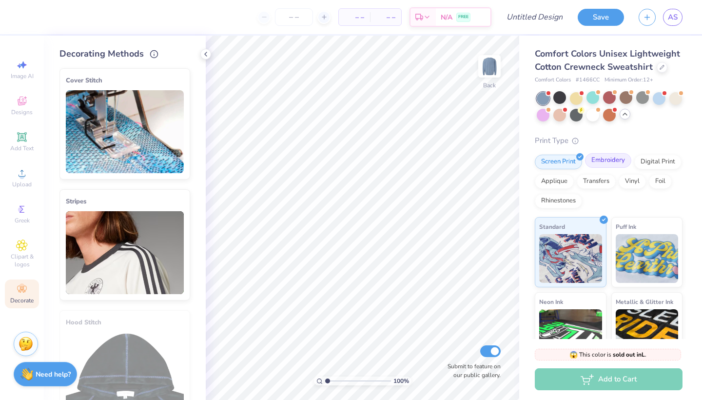
click at [621, 160] on div "Embroidery" at bounding box center [608, 160] width 46 height 15
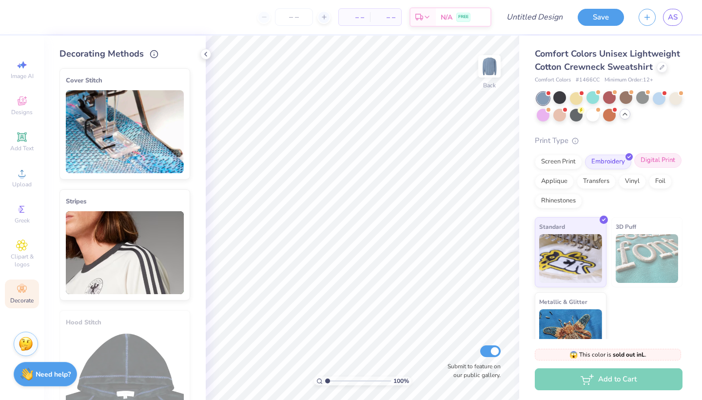
click at [667, 165] on div "Digital Print" at bounding box center [658, 160] width 47 height 15
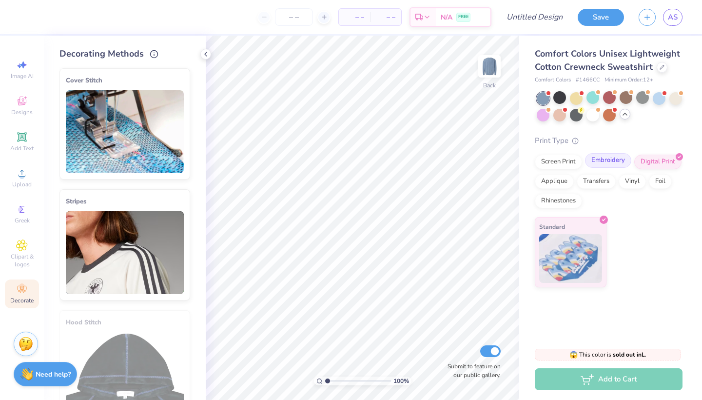
click at [609, 163] on div "Embroidery" at bounding box center [608, 160] width 46 height 15
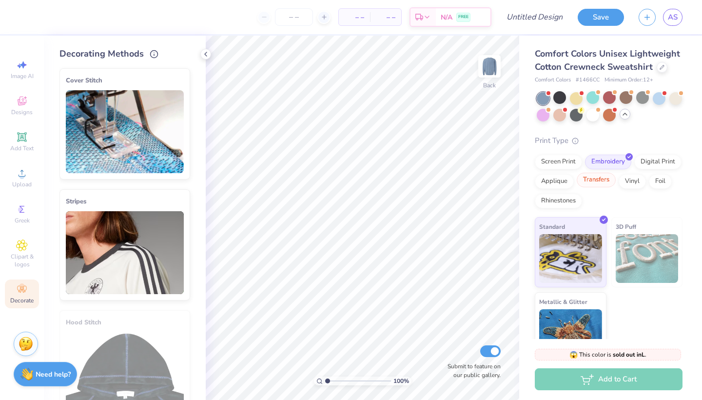
click at [596, 177] on div "Transfers" at bounding box center [596, 180] width 39 height 15
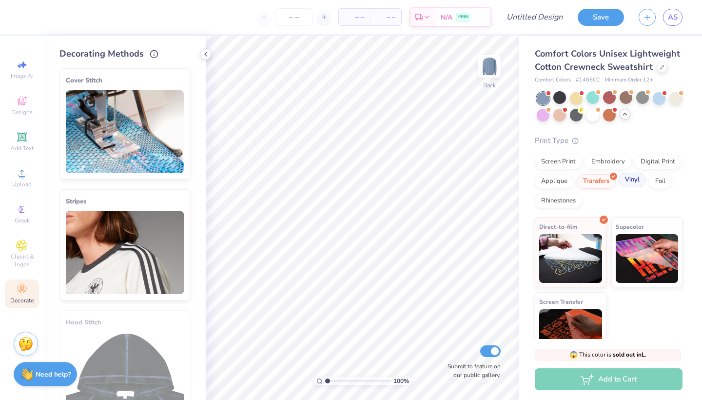
click at [637, 183] on div "Vinyl" at bounding box center [632, 180] width 27 height 15
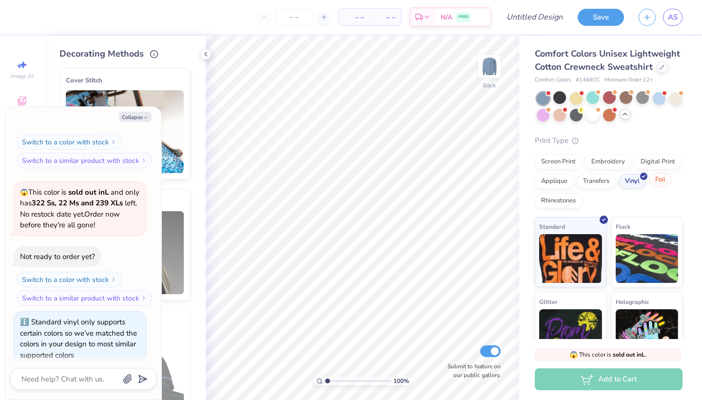
click at [659, 181] on div "Foil" at bounding box center [660, 180] width 23 height 15
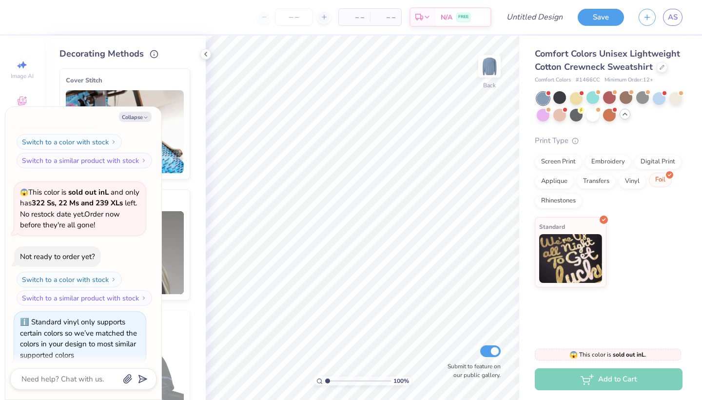
scroll to position [888, 0]
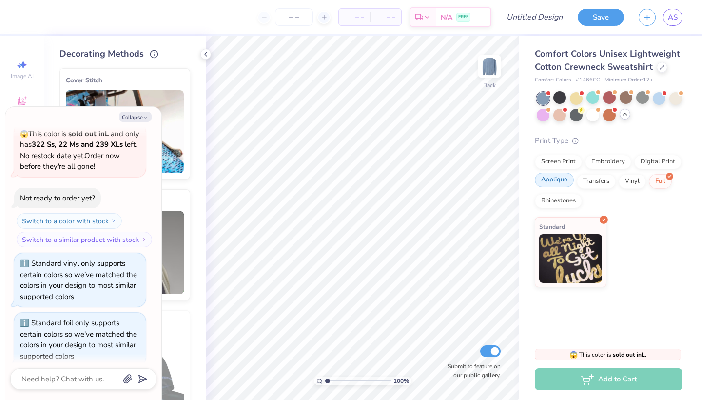
click at [552, 177] on div "Applique" at bounding box center [554, 180] width 39 height 15
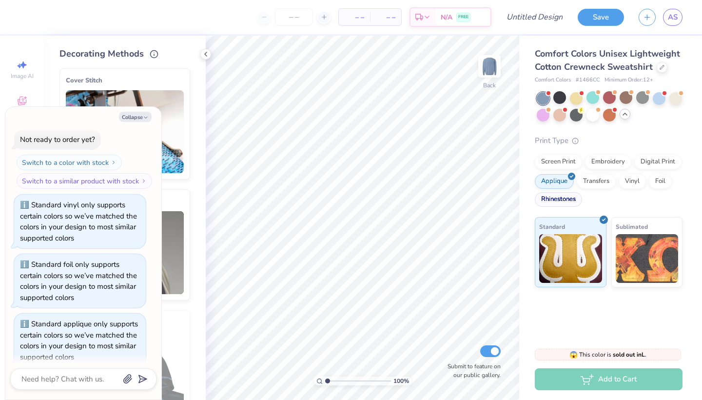
click at [570, 199] on div "Rhinestones" at bounding box center [558, 199] width 47 height 15
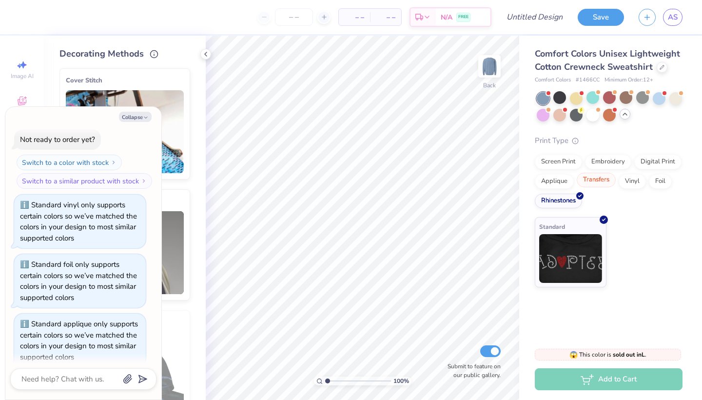
scroll to position [1005, 0]
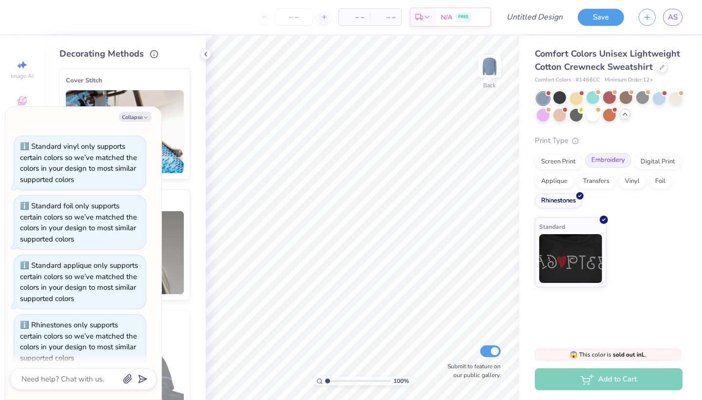
click at [606, 160] on div "Embroidery" at bounding box center [608, 160] width 46 height 15
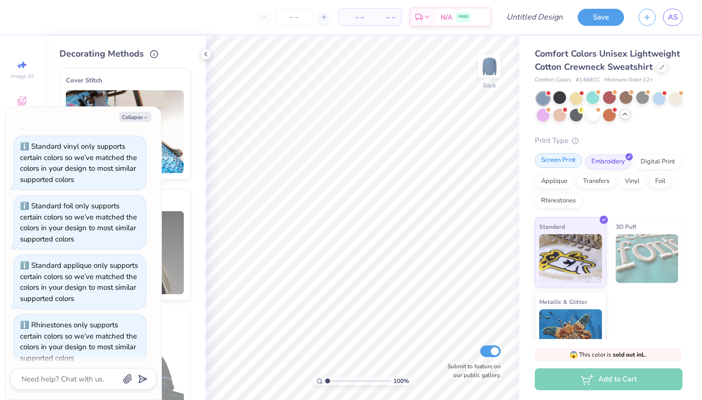
scroll to position [1064, 0]
click at [559, 167] on div "Screen Print" at bounding box center [558, 160] width 47 height 15
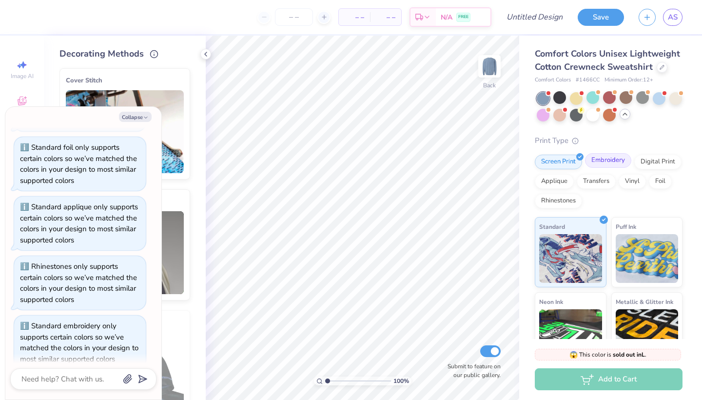
click at [591, 162] on div "Embroidery" at bounding box center [608, 160] width 46 height 15
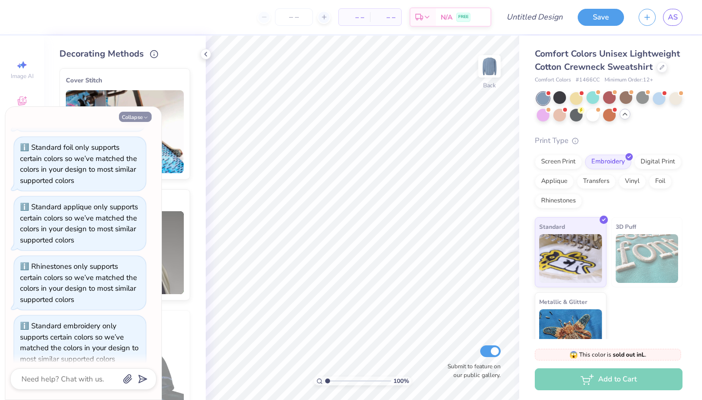
click at [142, 115] on button "Collapse" at bounding box center [135, 117] width 33 height 10
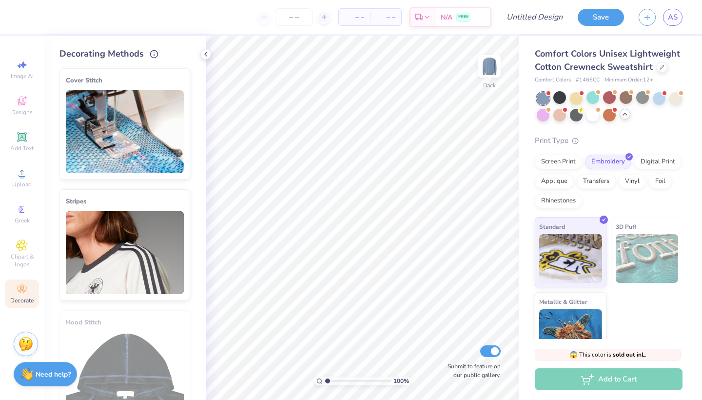
type textarea "x"
click at [23, 140] on icon at bounding box center [21, 136] width 7 height 7
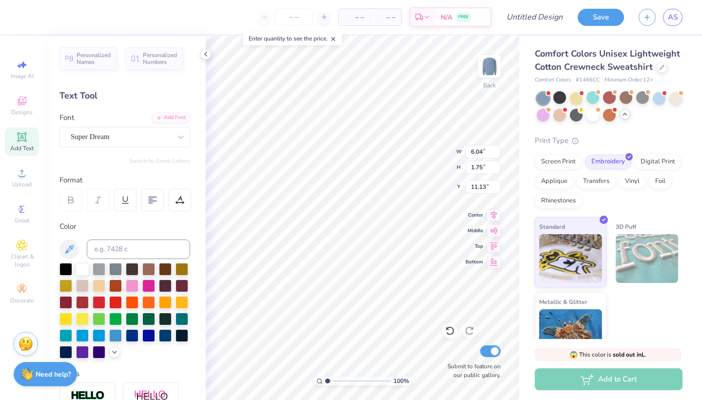
type input "2.13"
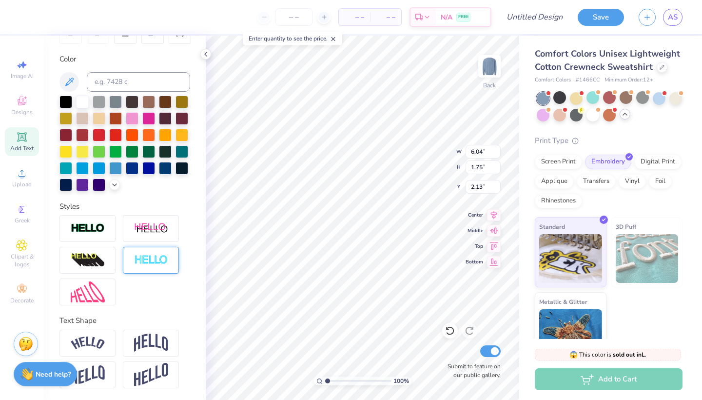
scroll to position [167, 0]
type textarea "NET"
click at [101, 346] on img at bounding box center [88, 343] width 34 height 13
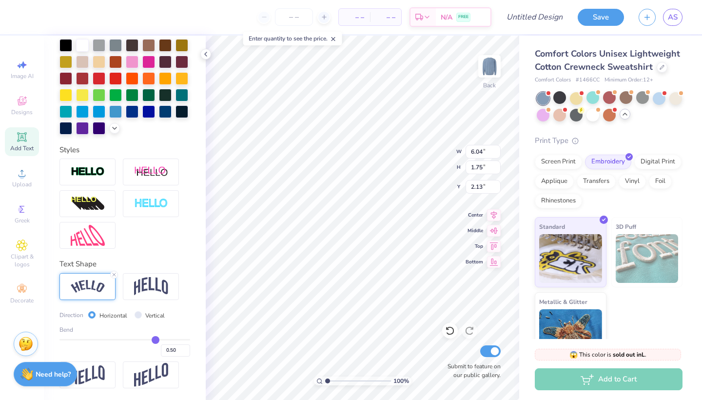
scroll to position [224, 0]
type input "0.49"
type input "0.48"
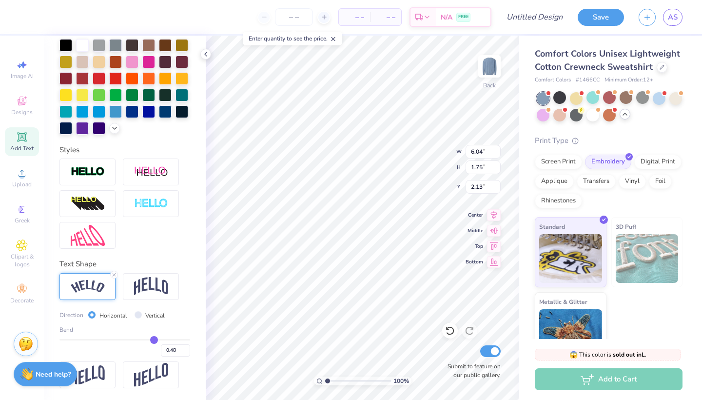
type input "0.47"
type input "0.44"
type input "0.42"
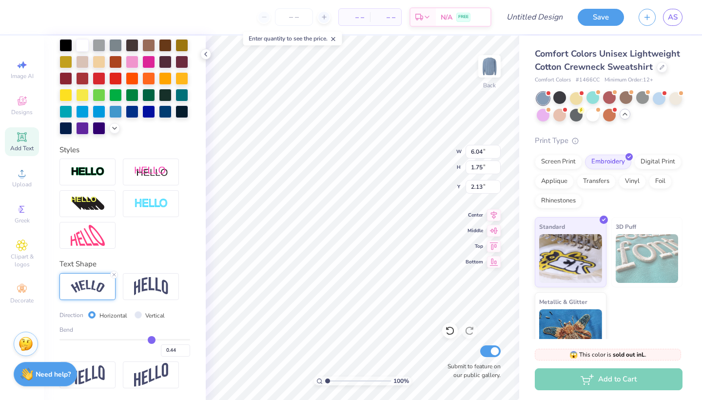
type input "0.42"
type input "0.4"
type input "0.40"
type input "0.38"
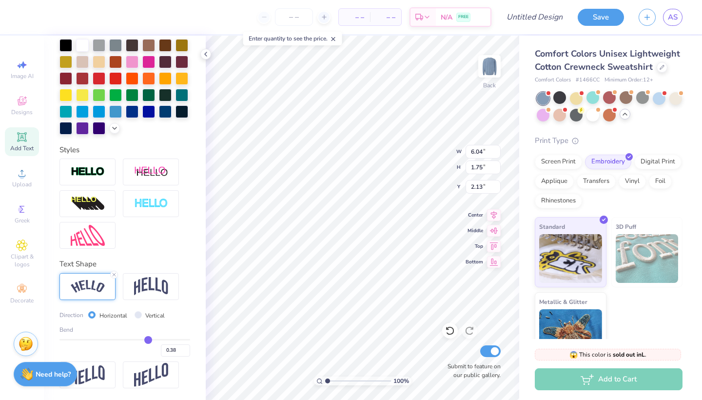
type input "0.36"
type input "0.33"
type input "0.31"
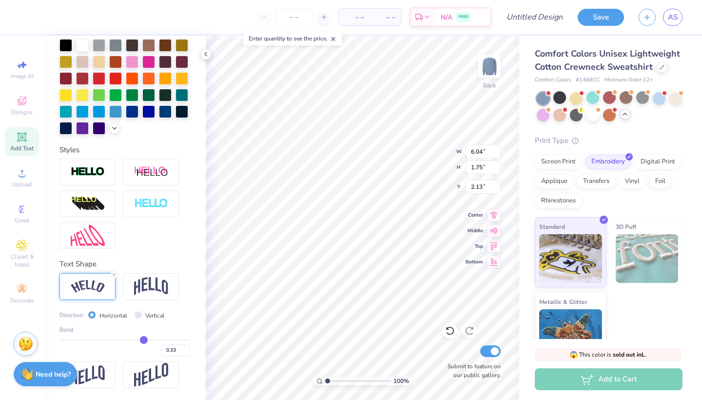
type input "0.31"
type input "0.29"
type input "0.26"
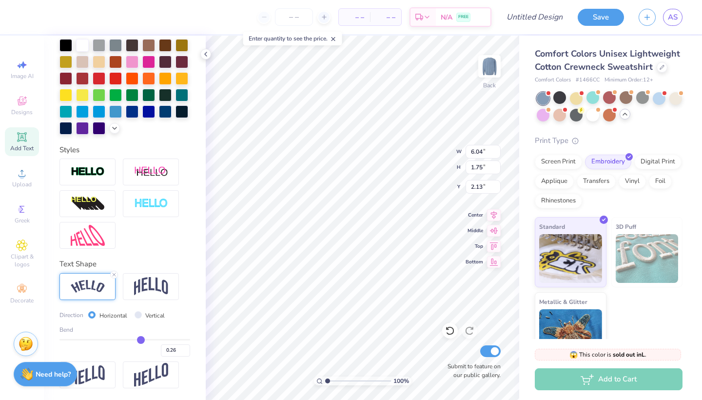
type input "0.24"
type input "0.22"
type input "0.21"
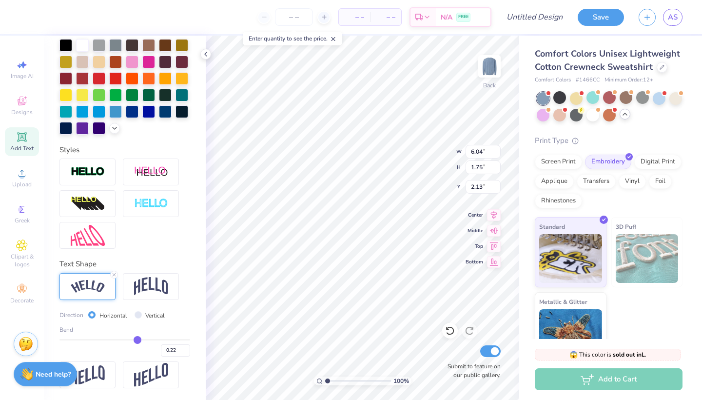
type input "0.21"
type input "0.19"
type input "0.17"
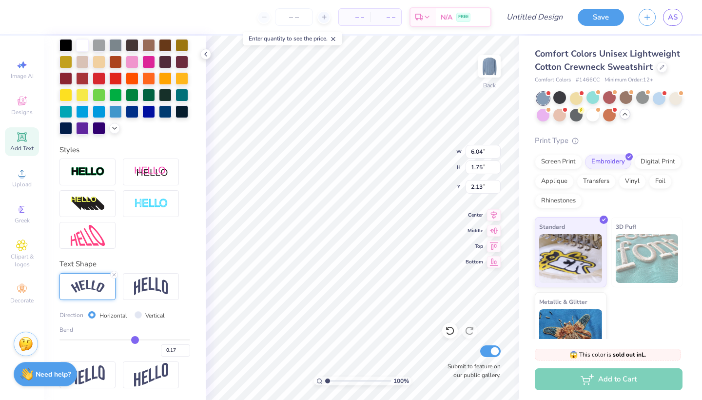
type input "0.16"
type input "0.15"
type input "0.13"
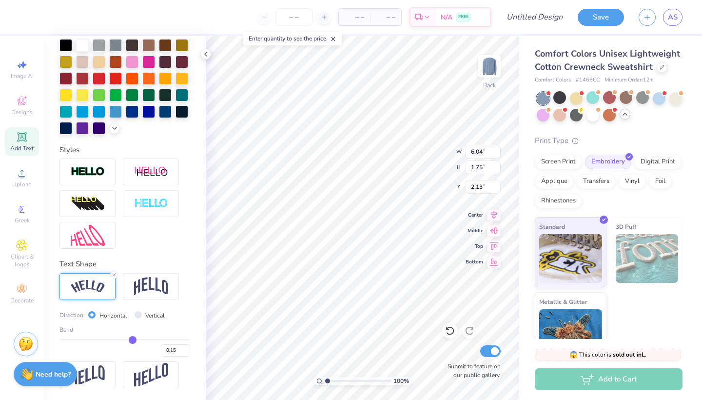
type input "0.13"
type input "0.12"
type input "0.1"
type input "0.10"
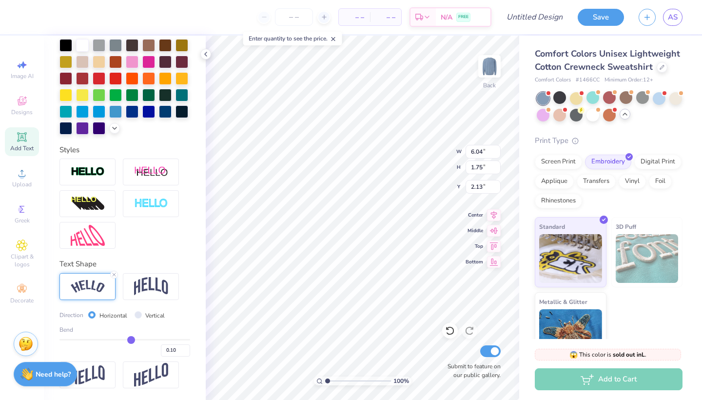
type input "0.09"
type input "0.07"
type input "0.06"
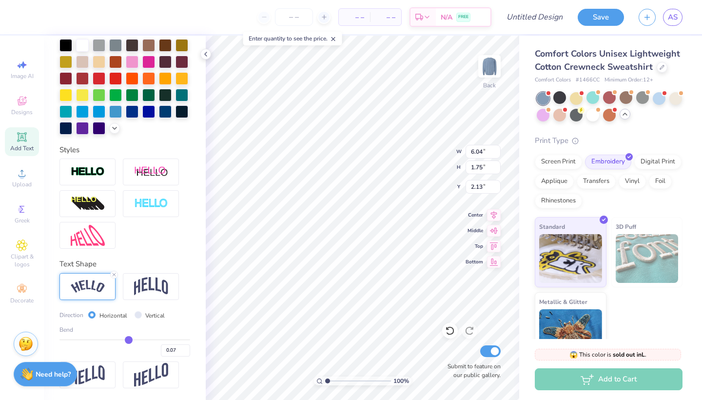
type input "0.06"
type input "0.04"
type input "0.03"
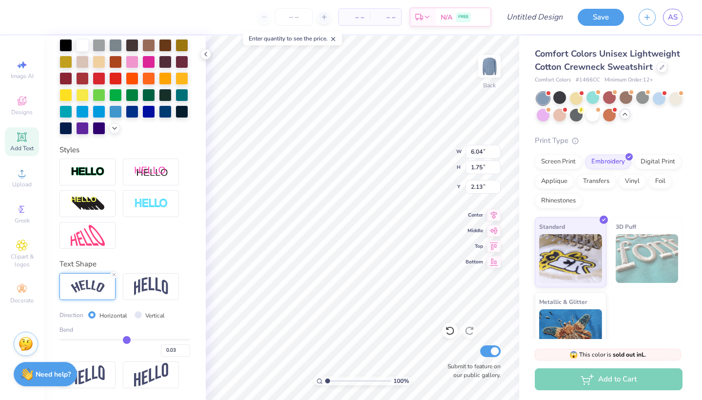
type input "0.02"
type input "0.03"
type input "0.05"
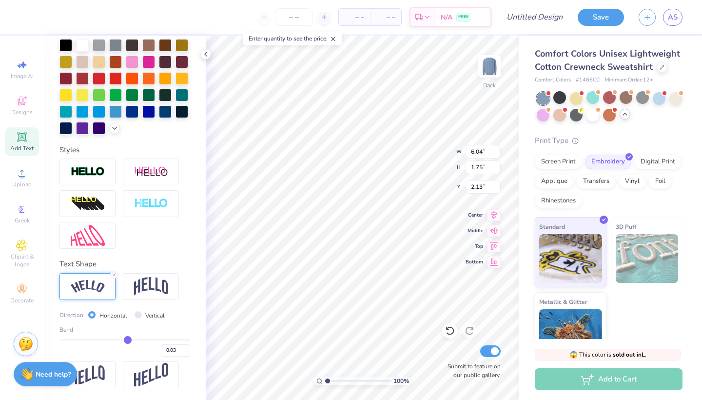
type input "0.05"
type input "0.07"
type input "0.11"
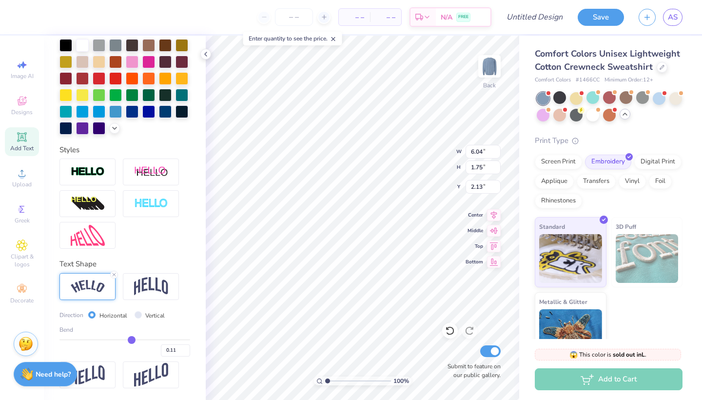
type input "0.15"
type input "0.18"
type input "0.23"
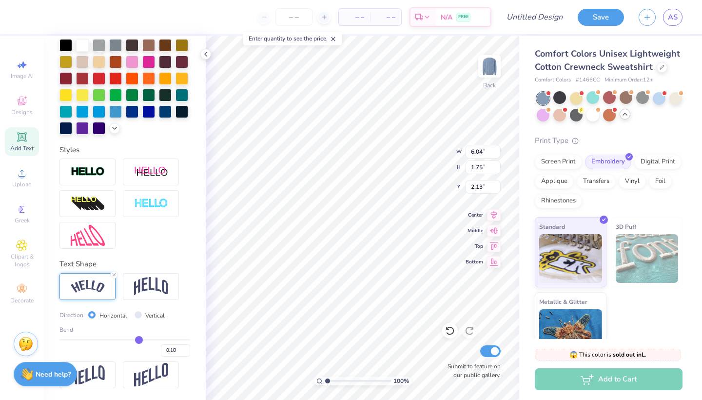
type input "0.23"
type input "0.28"
type input "0.32"
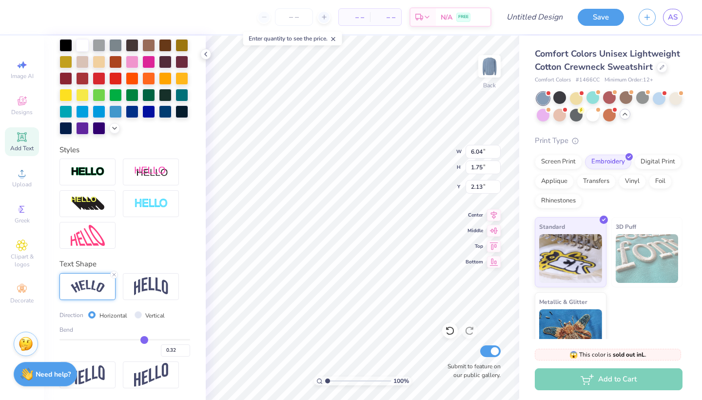
type input "0.36"
type input "0.4"
type input "0.40"
type input "0.43"
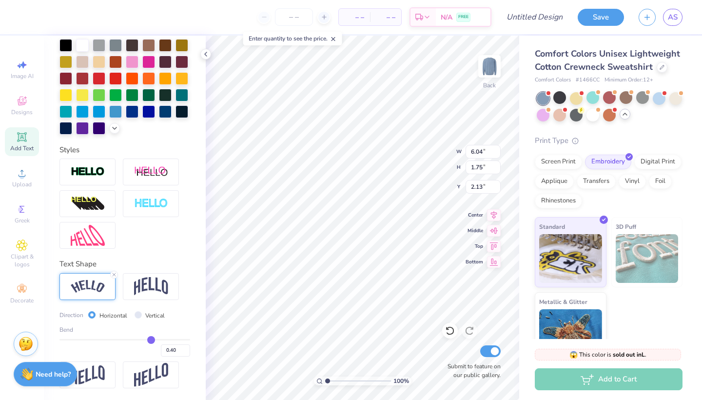
type input "0.43"
type input "0.45"
type input "0.48"
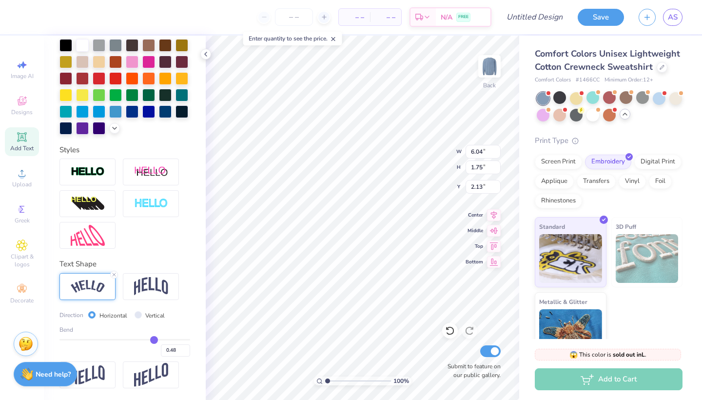
type input "0.51"
type input "0.54"
type input "0.58"
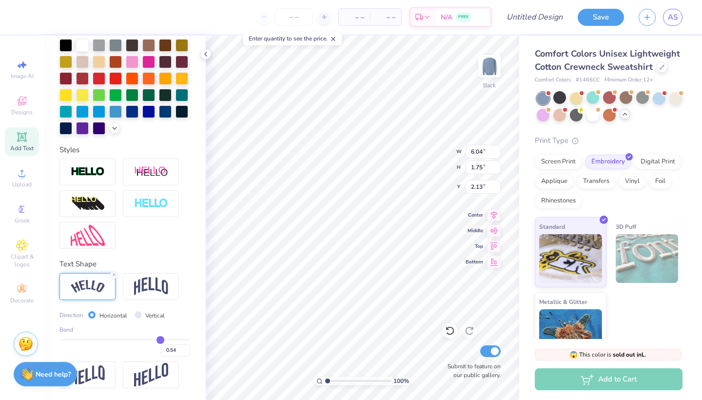
type input "0.58"
type input "0.62"
type input "0.65"
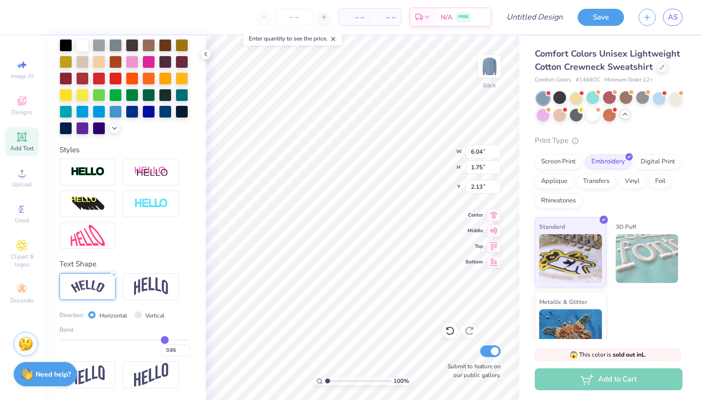
type input "0.67"
type input "0.71"
type input "0.73"
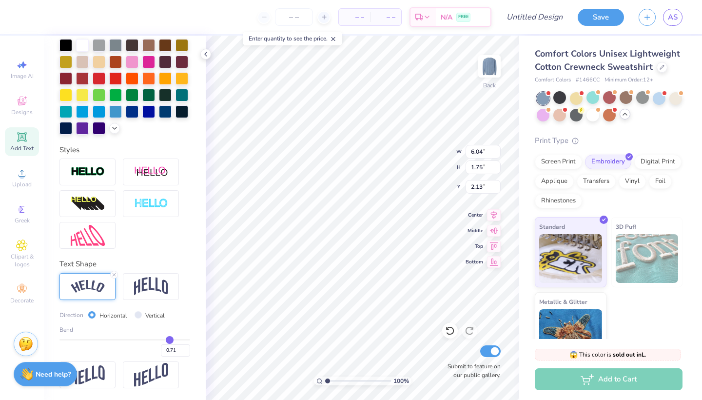
type input "0.73"
type input "0.75"
type input "0.76"
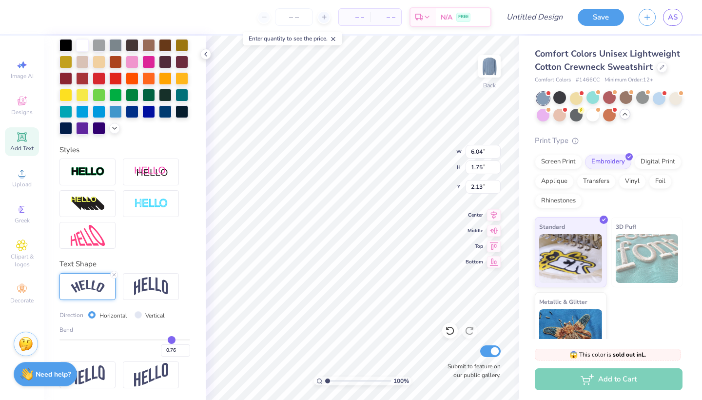
type input "0.77"
type input "0.78"
type input "0.79"
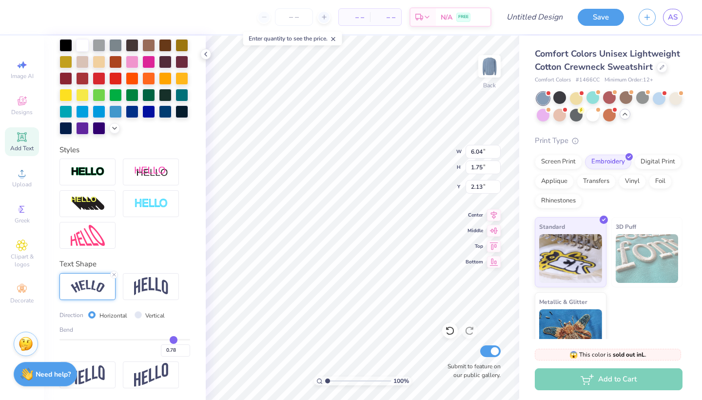
type input "0.79"
type input "0.78"
type input "0.77"
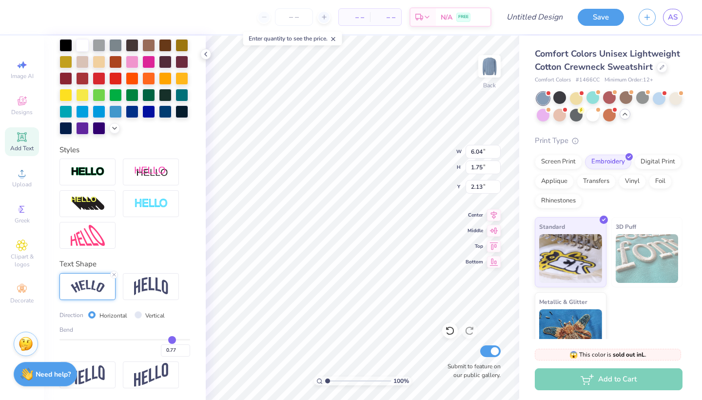
type input "0.76"
type input "0.75"
type input "0.72"
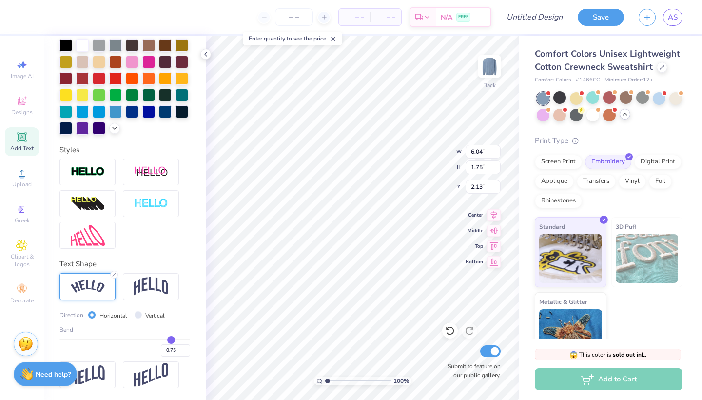
type input "0.72"
type input "0.7"
type input "0.70"
type input "0.67"
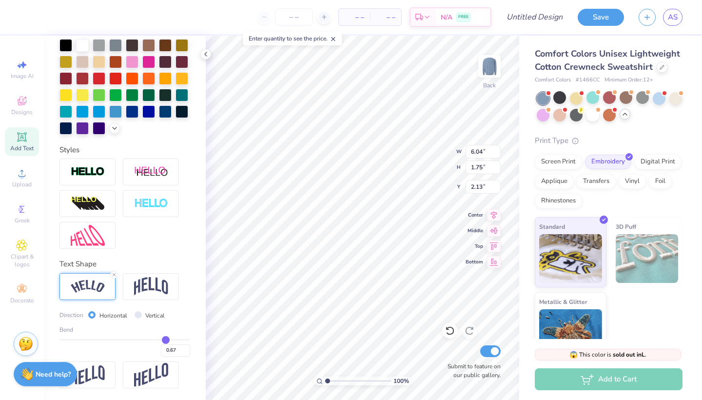
type input "0.64"
type input "0.61"
type input "0.57"
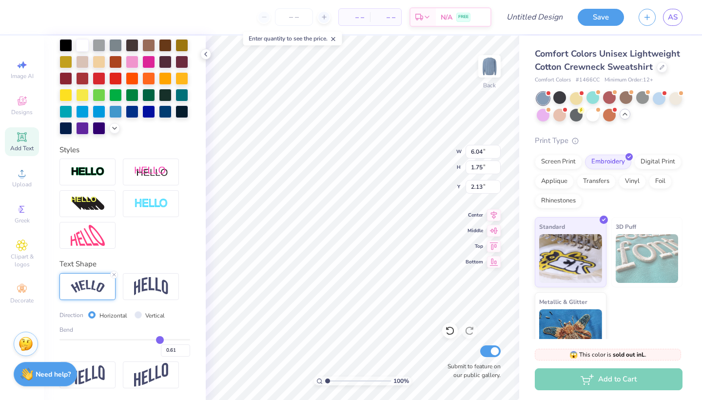
type input "0.57"
type input "0.54"
type input "0.49"
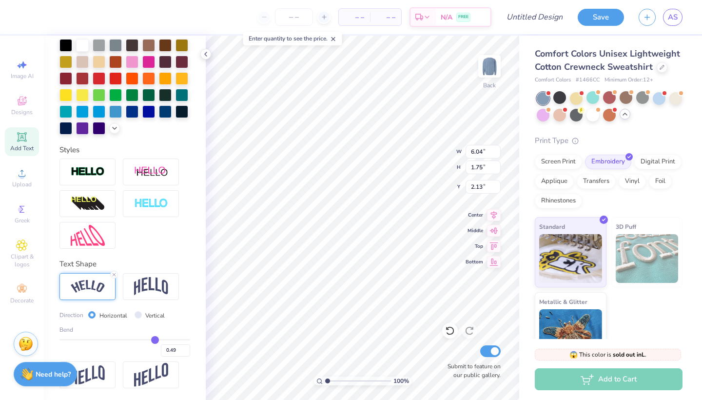
type input "0.44"
type input "0.39"
type input "0.33"
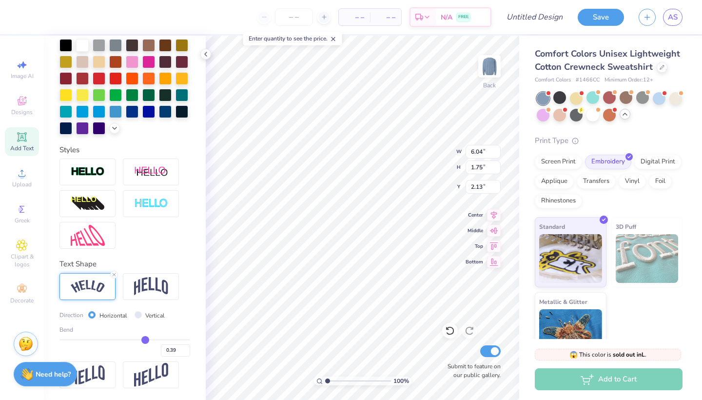
type input "0.33"
type input "0.26"
type input "0.2"
type input "0.20"
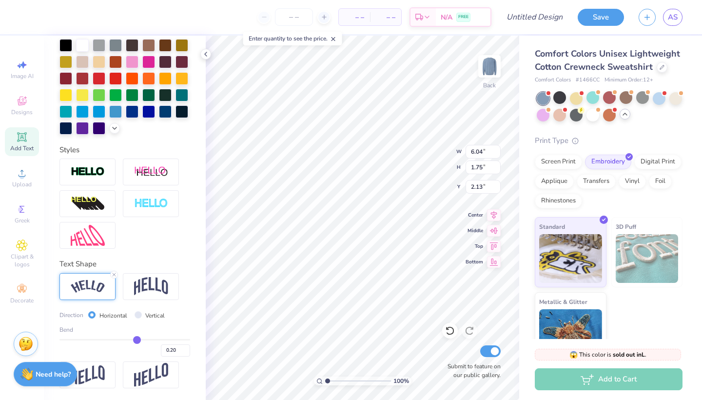
type input "0.14"
type input "0.09"
type input "0.04"
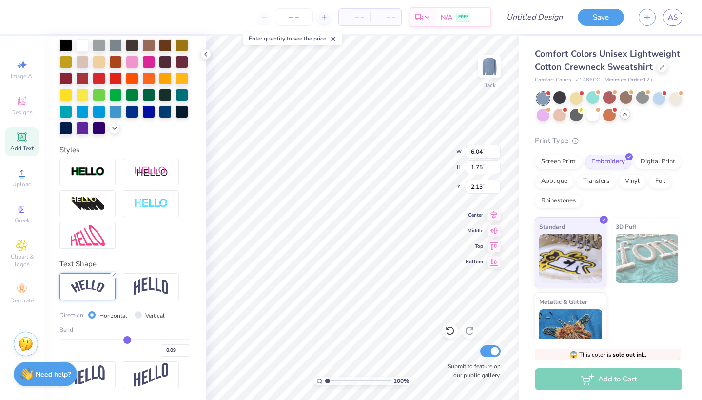
type input "0.04"
type input "0"
type input "0.00"
type input "-0.05"
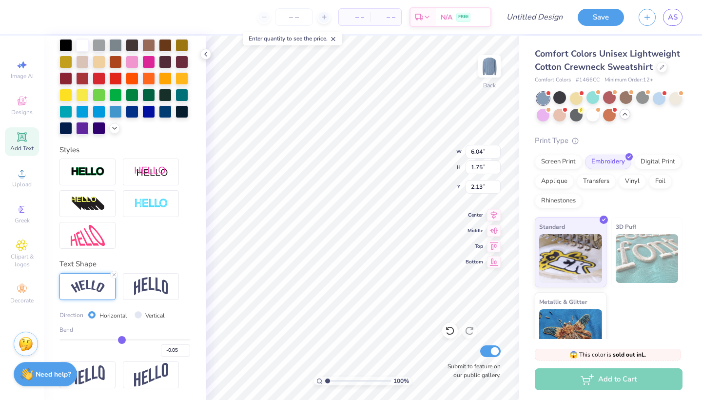
type input "-0.09"
type input "-0.13"
type input "-0.18"
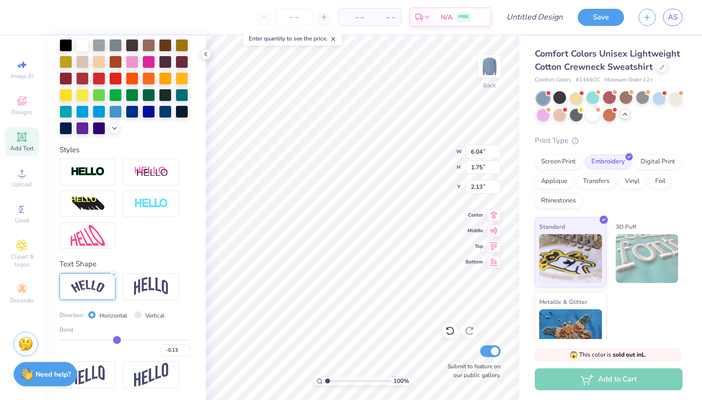
type input "-0.18"
type input "-0.23"
type input "-0.28"
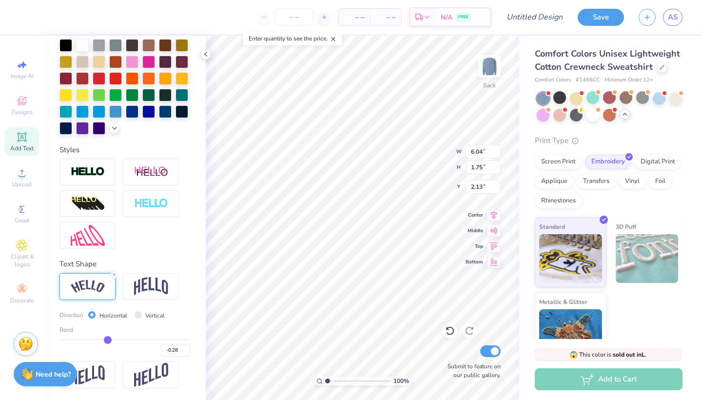
type input "-0.33"
type input "-0.37"
type input "-0.41"
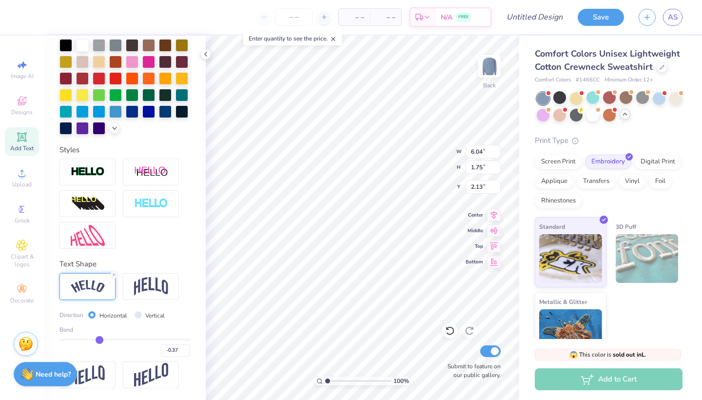
type input "-0.41"
type input "-0.45"
drag, startPoint x: 155, startPoint y: 340, endPoint x: 147, endPoint y: 339, distance: 8.4
click at [147, 339] on input "range" at bounding box center [125, 339] width 131 height 1
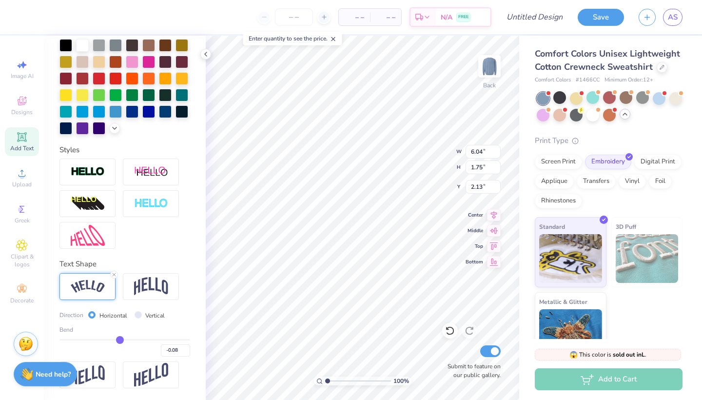
drag, startPoint x: 144, startPoint y: 337, endPoint x: 119, endPoint y: 337, distance: 25.4
click at [120, 339] on input "range" at bounding box center [125, 339] width 131 height 1
drag, startPoint x: 119, startPoint y: 338, endPoint x: 100, endPoint y: 338, distance: 18.5
click at [100, 339] on input "range" at bounding box center [125, 339] width 131 height 1
drag, startPoint x: 98, startPoint y: 337, endPoint x: 210, endPoint y: 339, distance: 111.7
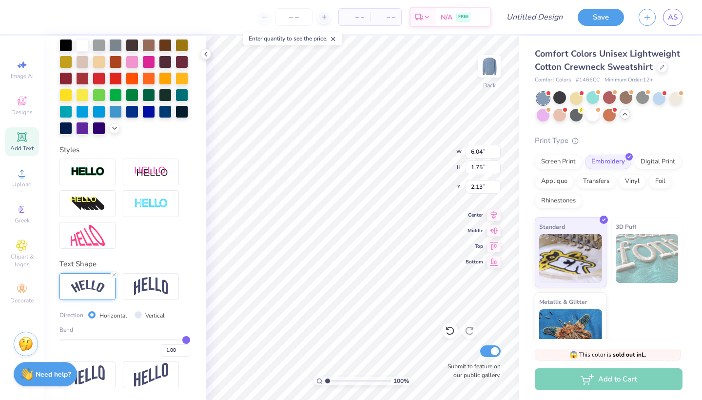
click at [210, 339] on div "– – Per Item – – Total Est. Delivery N/A FREE Design Title Save AS Image AI Des…" at bounding box center [351, 200] width 702 height 400
drag, startPoint x: 187, startPoint y: 338, endPoint x: 157, endPoint y: 337, distance: 30.3
click at [157, 339] on input "range" at bounding box center [125, 339] width 131 height 1
click at [115, 276] on icon at bounding box center [114, 275] width 6 height 6
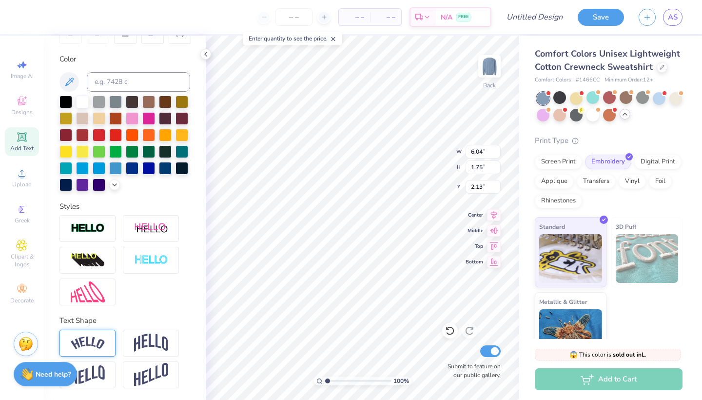
scroll to position [167, 0]
click at [66, 100] on div at bounding box center [66, 101] width 13 height 13
click at [136, 208] on div "Styles" at bounding box center [125, 206] width 131 height 11
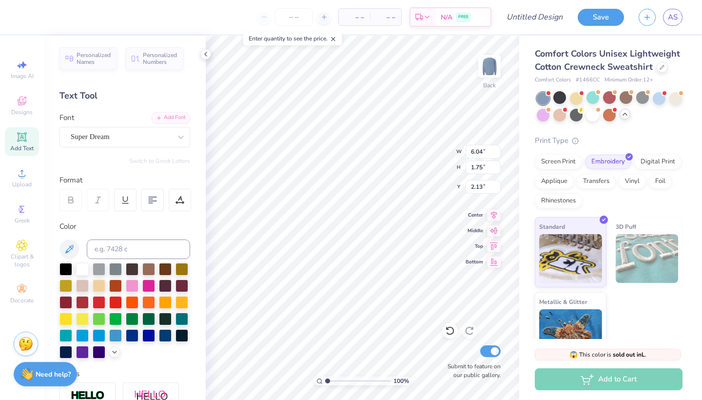
scroll to position [0, 0]
click at [133, 130] on div "Super Dream" at bounding box center [121, 136] width 102 height 15
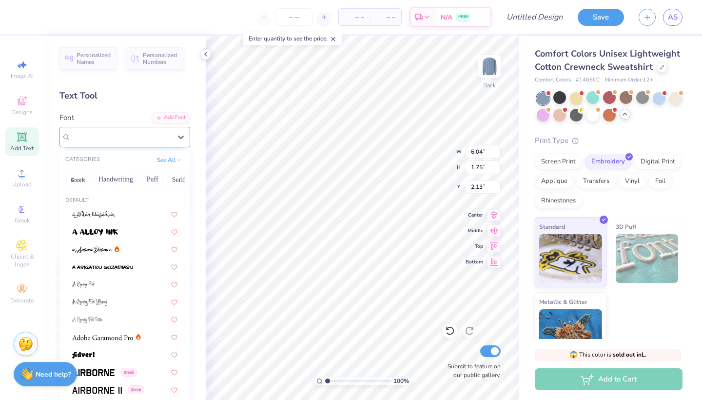
click at [133, 137] on div "Super Dream" at bounding box center [121, 136] width 100 height 11
click at [135, 135] on div "Super Dream" at bounding box center [121, 136] width 100 height 11
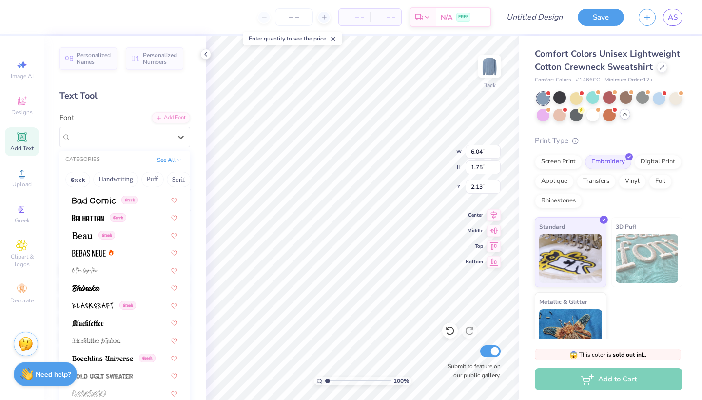
scroll to position [419, 0]
click at [100, 290] on div at bounding box center [124, 286] width 105 height 10
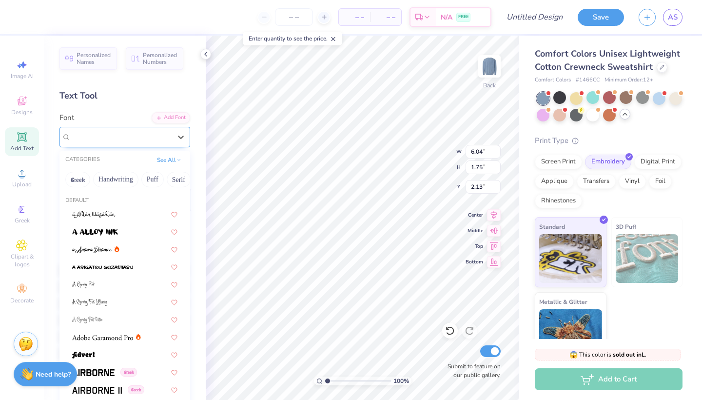
click at [138, 138] on div "Bhineka" at bounding box center [121, 136] width 102 height 15
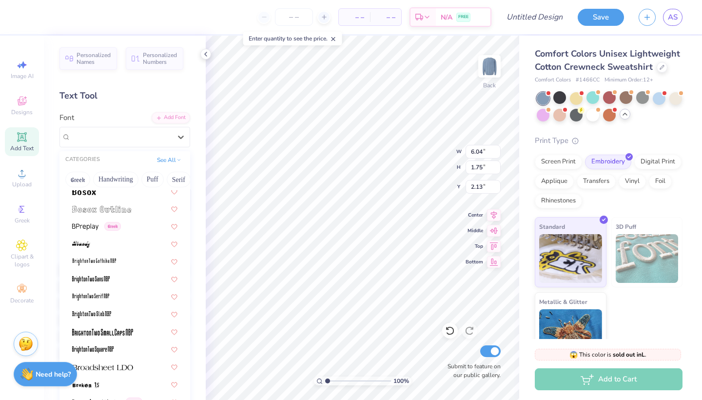
scroll to position [376, 0]
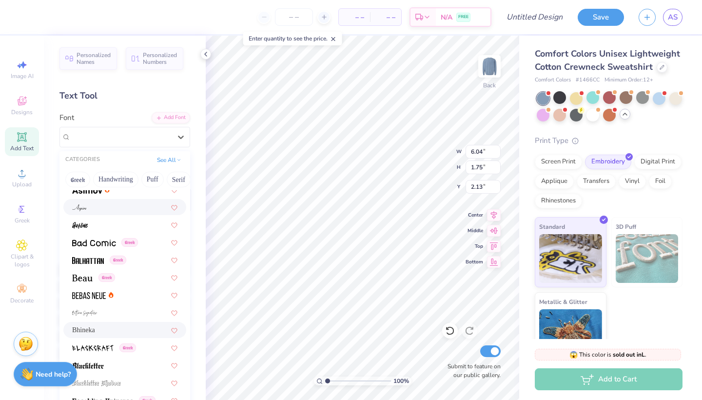
click at [126, 109] on div "Personalized Names Personalized Numbers Text Tool Add Font Font option Aspire f…" at bounding box center [125, 218] width 162 height 364
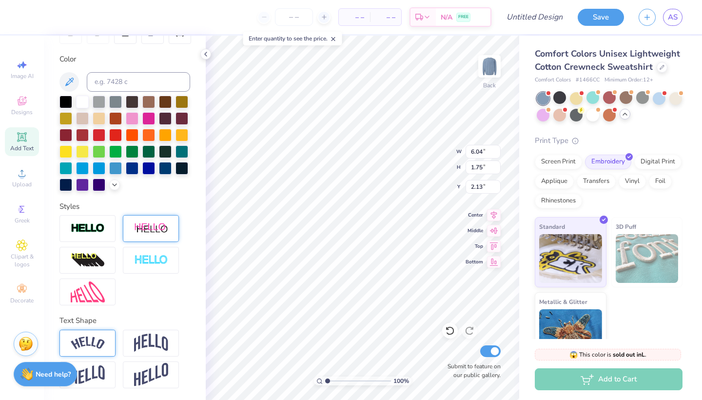
scroll to position [167, 0]
click at [21, 107] on div "Designs" at bounding box center [22, 105] width 34 height 29
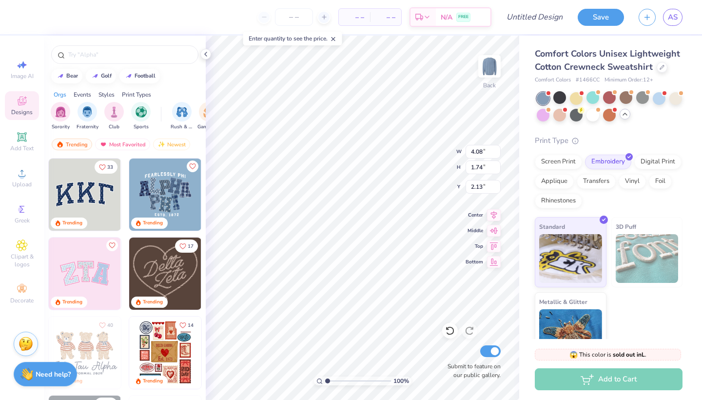
scroll to position [0, 0]
click at [22, 73] on span "Image AI" at bounding box center [22, 76] width 23 height 8
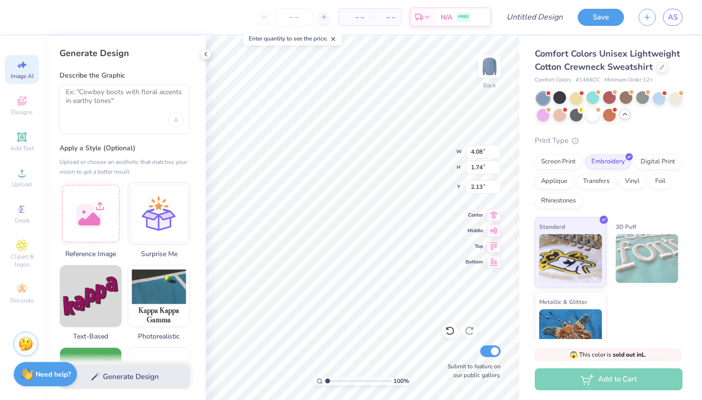
scroll to position [-1, 0]
click at [113, 85] on div "Describe the Graphic" at bounding box center [125, 102] width 131 height 63
click at [113, 89] on textarea at bounding box center [125, 100] width 118 height 24
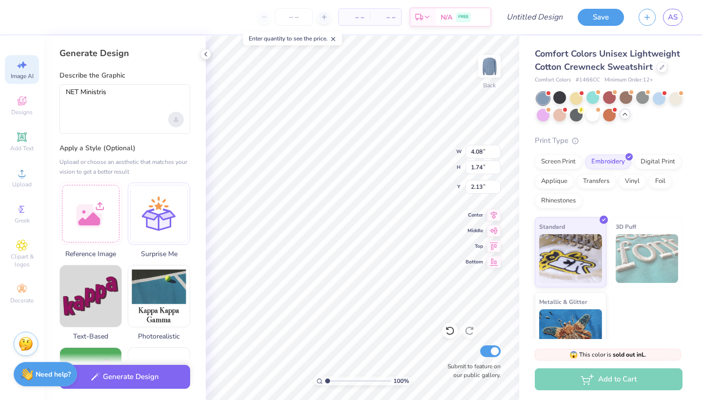
click at [175, 120] on icon "Upload image" at bounding box center [176, 120] width 4 height 4
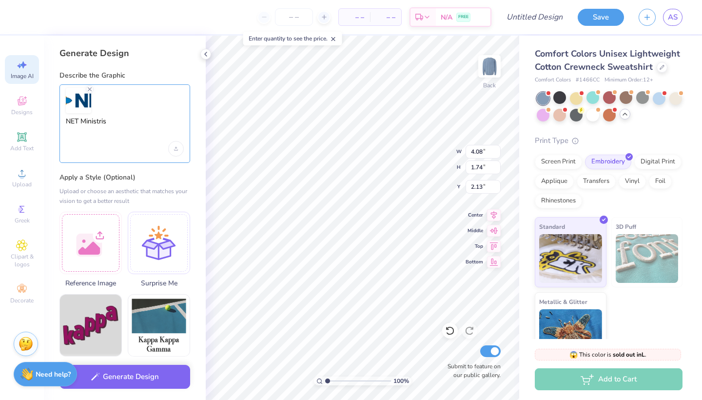
drag, startPoint x: 115, startPoint y: 120, endPoint x: 56, endPoint y: 116, distance: 58.7
click at [58, 117] on div "Generate Design Describe the Graphic NET Ministris Apply a Style (Optional) Upl…" at bounding box center [125, 218] width 162 height 364
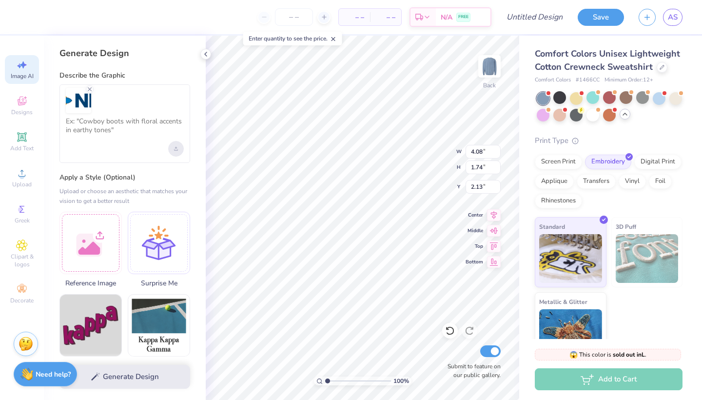
click at [174, 147] on icon "Upload image" at bounding box center [176, 149] width 4 height 4
click at [124, 379] on div "Generate Design" at bounding box center [125, 376] width 162 height 47
click at [119, 122] on textarea at bounding box center [125, 129] width 118 height 24
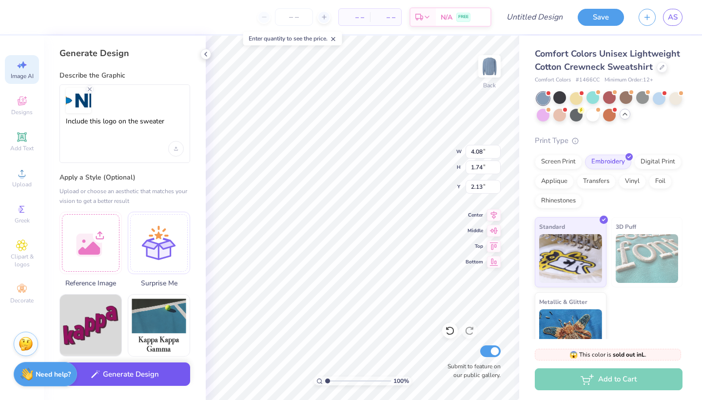
click at [138, 379] on button "Generate Design" at bounding box center [125, 374] width 131 height 24
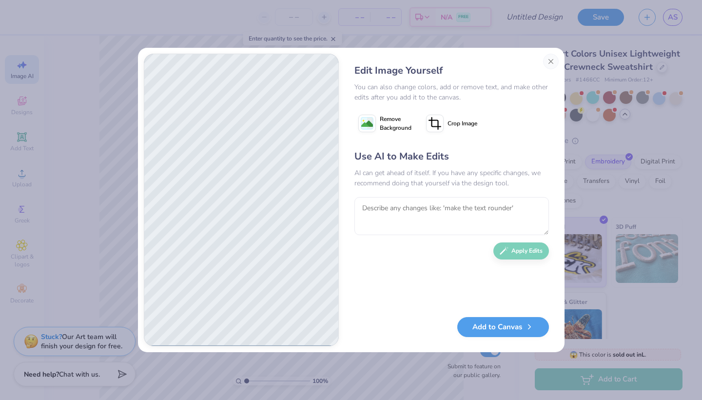
click at [450, 193] on div "Use AI to Make Edits AI can get ahead of itself. If you have any specific chang…" at bounding box center [452, 228] width 195 height 158
click at [446, 204] on textarea at bounding box center [452, 216] width 195 height 38
click at [438, 125] on icon at bounding box center [433, 124] width 9 height 9
click at [394, 201] on textarea at bounding box center [452, 216] width 195 height 38
click at [383, 216] on textarea at bounding box center [452, 216] width 195 height 38
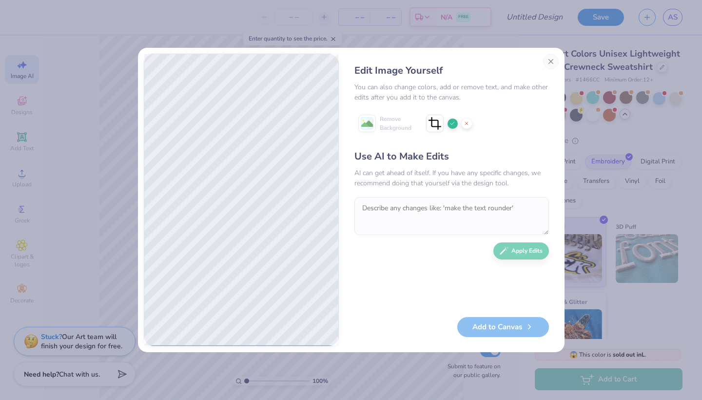
click at [466, 123] on icon at bounding box center [467, 123] width 6 height 6
click at [406, 239] on div "Use AI to Make Edits AI can get ahead of itself. If you have any specific chang…" at bounding box center [452, 228] width 195 height 158
click at [412, 215] on textarea at bounding box center [452, 216] width 195 height 38
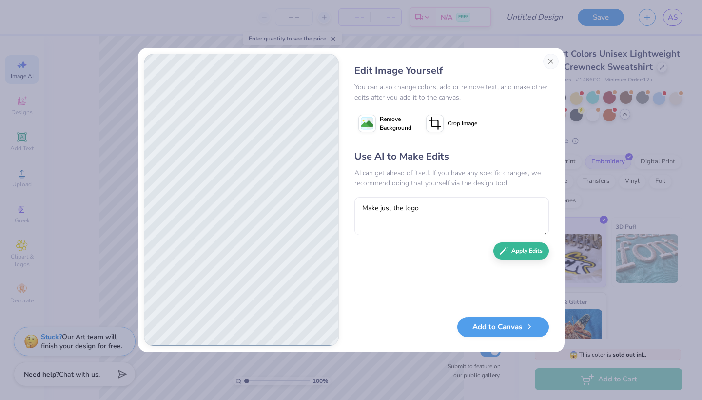
click at [536, 69] on div "Edit Image Yourself" at bounding box center [452, 70] width 195 height 15
click at [555, 68] on button "Close" at bounding box center [551, 62] width 16 height 16
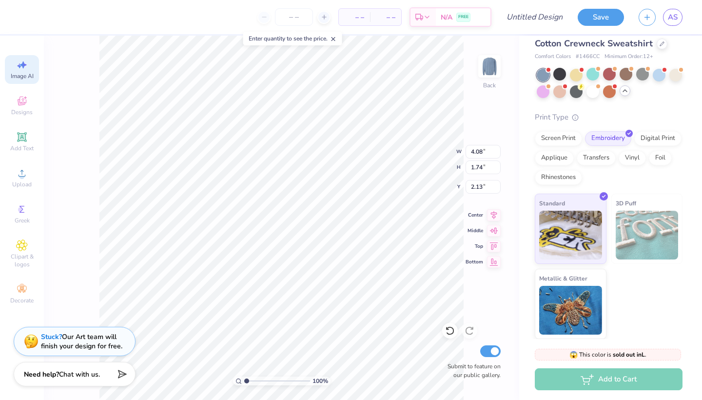
scroll to position [23, 0]
click at [21, 143] on div "Add Text" at bounding box center [22, 141] width 34 height 29
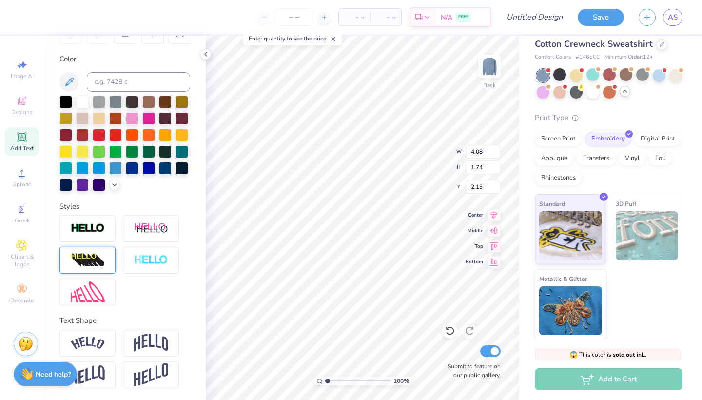
scroll to position [167, 0]
click at [88, 257] on img at bounding box center [88, 261] width 34 height 16
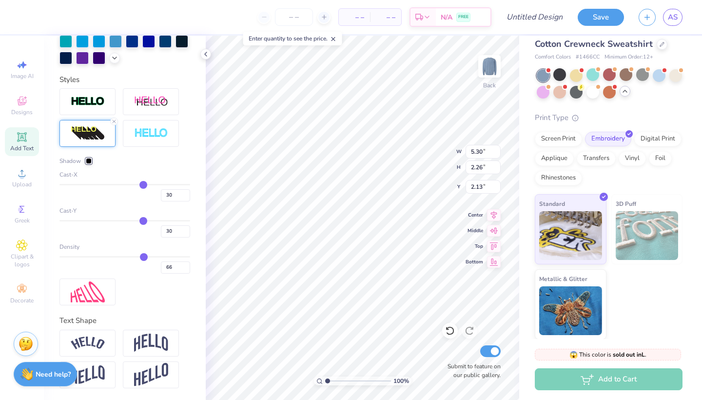
scroll to position [294, 0]
click at [20, 252] on div "Clipart & logos" at bounding box center [22, 254] width 34 height 37
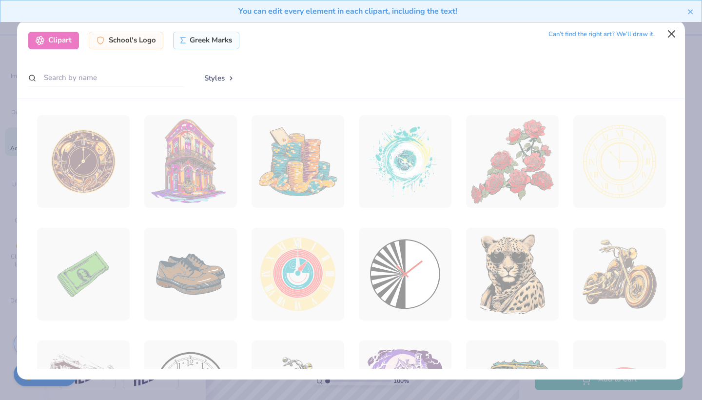
click at [672, 30] on button "Close" at bounding box center [672, 34] width 19 height 19
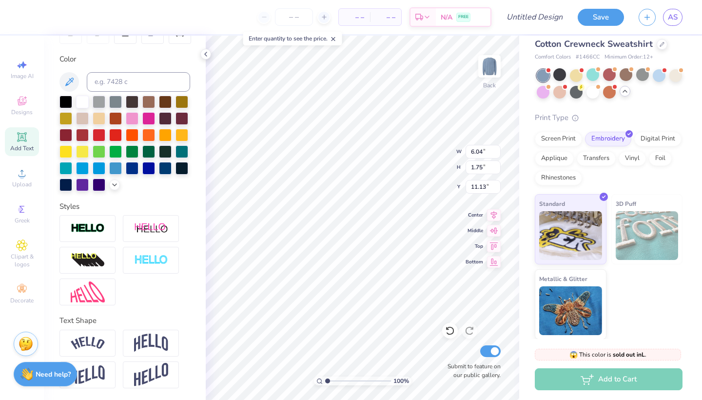
scroll to position [167, 0]
click at [14, 173] on div "Upload" at bounding box center [22, 177] width 34 height 29
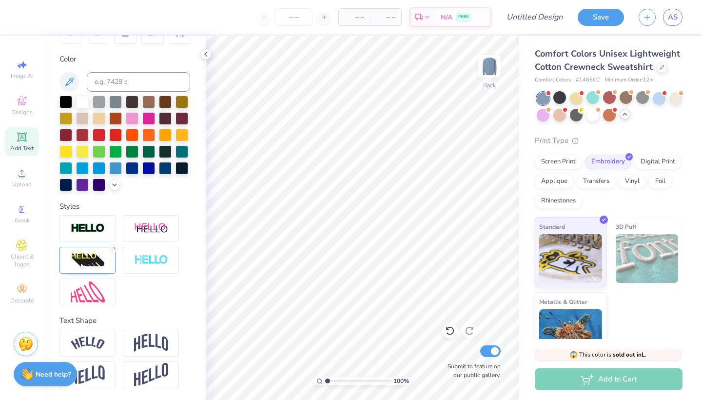
scroll to position [0, 0]
click at [559, 98] on div at bounding box center [560, 97] width 13 height 13
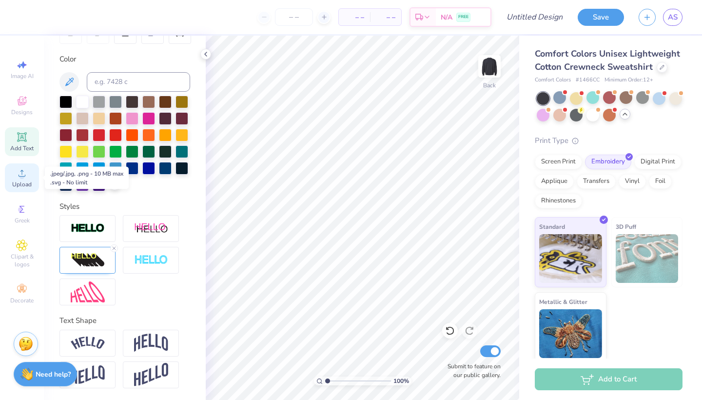
click at [22, 181] on span "Upload" at bounding box center [22, 184] width 20 height 8
